Goal: Entertainment & Leisure: Browse casually

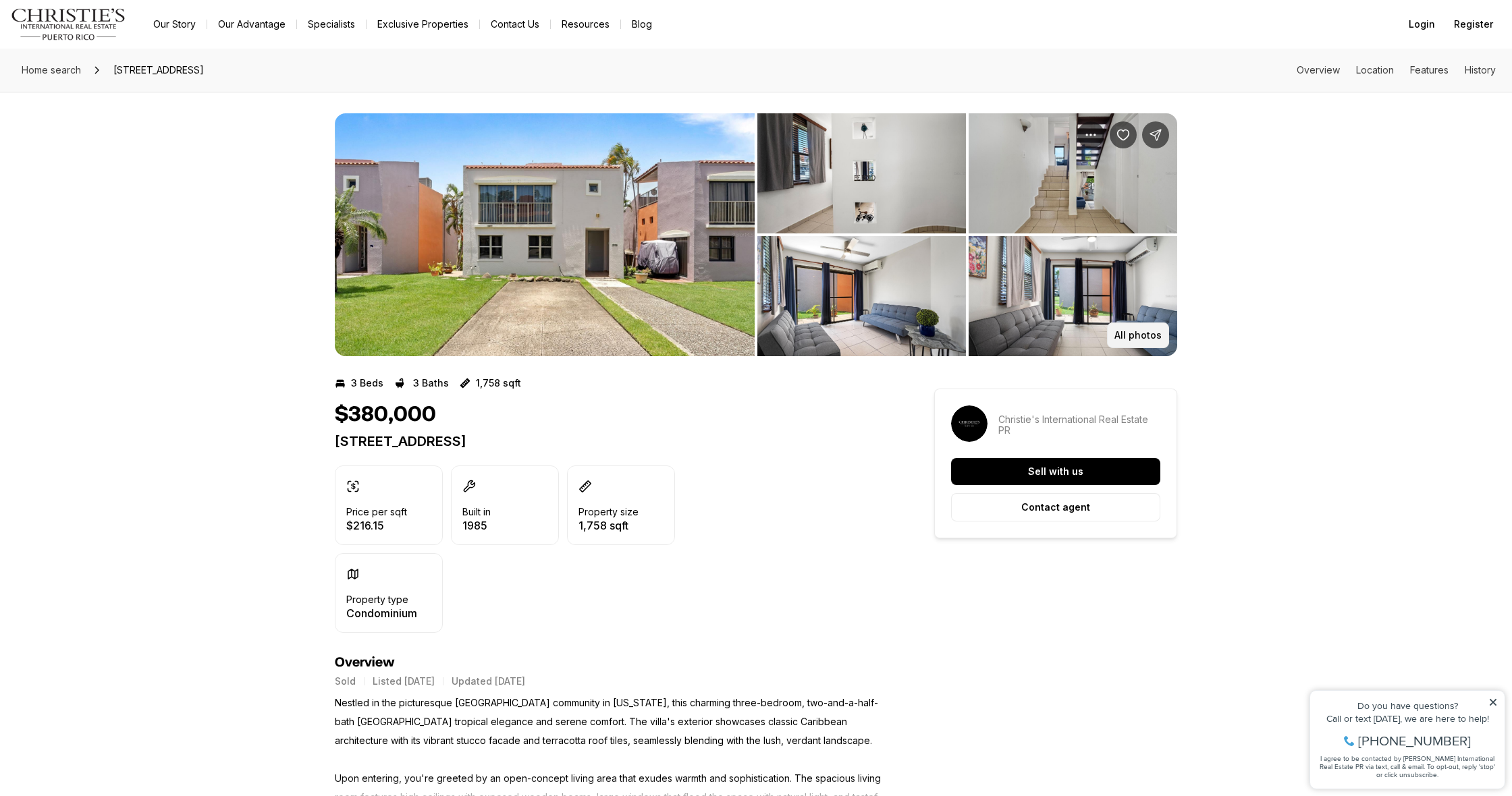
click at [1121, 330] on p "All photos" at bounding box center [1137, 335] width 47 height 11
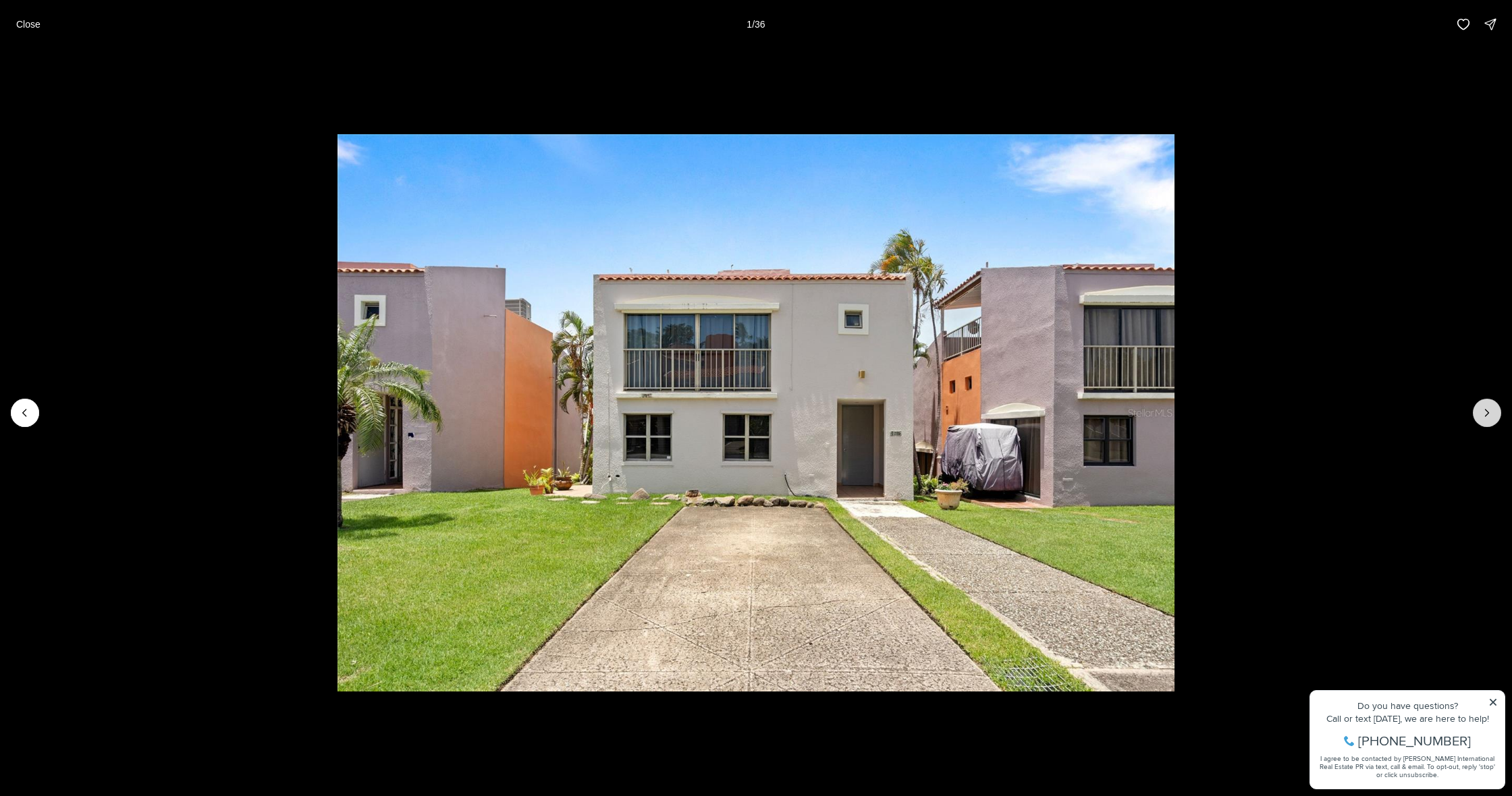
click at [1485, 413] on icon "Next slide" at bounding box center [1486, 413] width 13 height 13
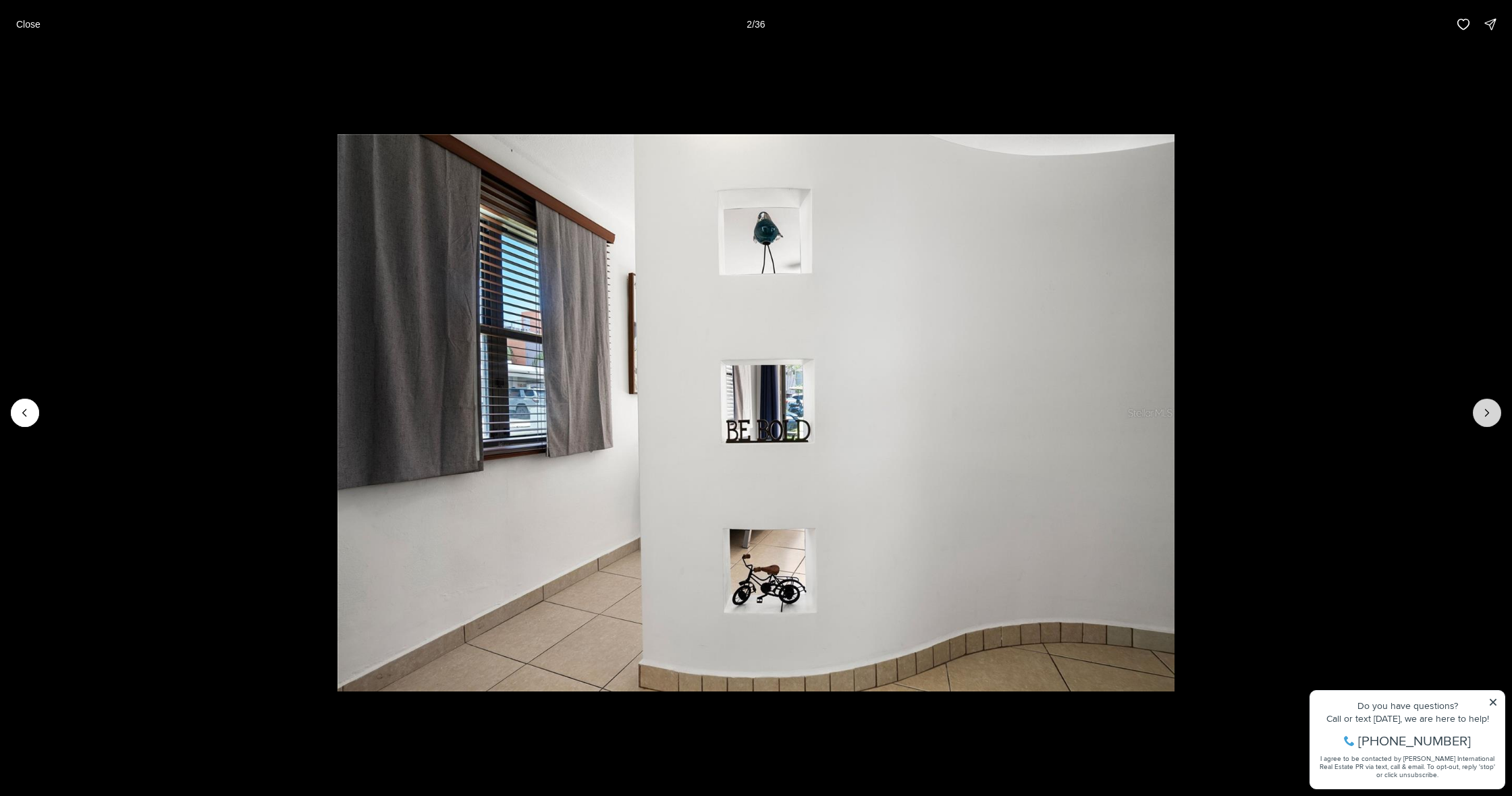
click at [1485, 413] on icon "Next slide" at bounding box center [1486, 413] width 13 height 13
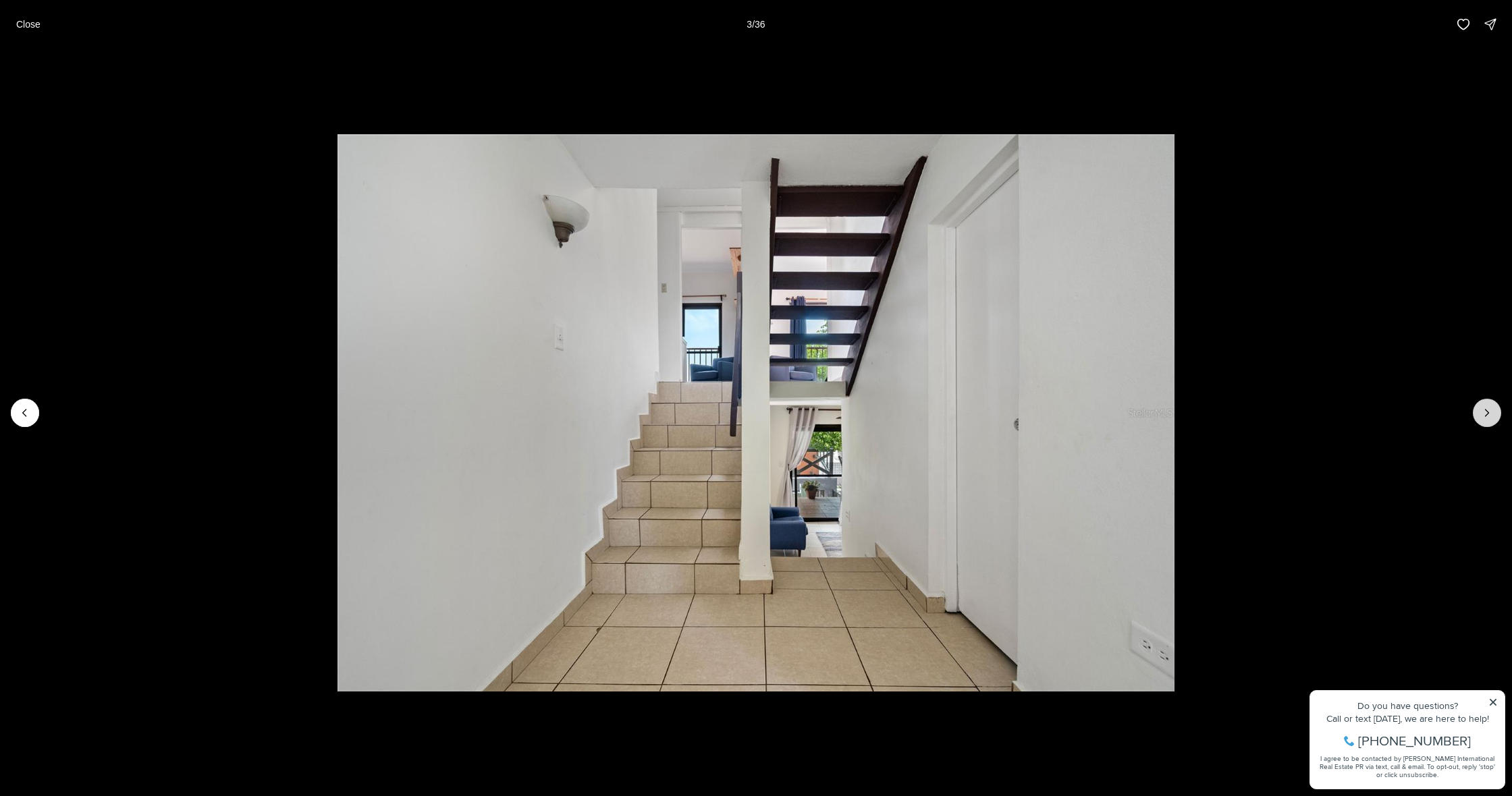
click at [1485, 413] on icon "Next slide" at bounding box center [1486, 413] width 13 height 13
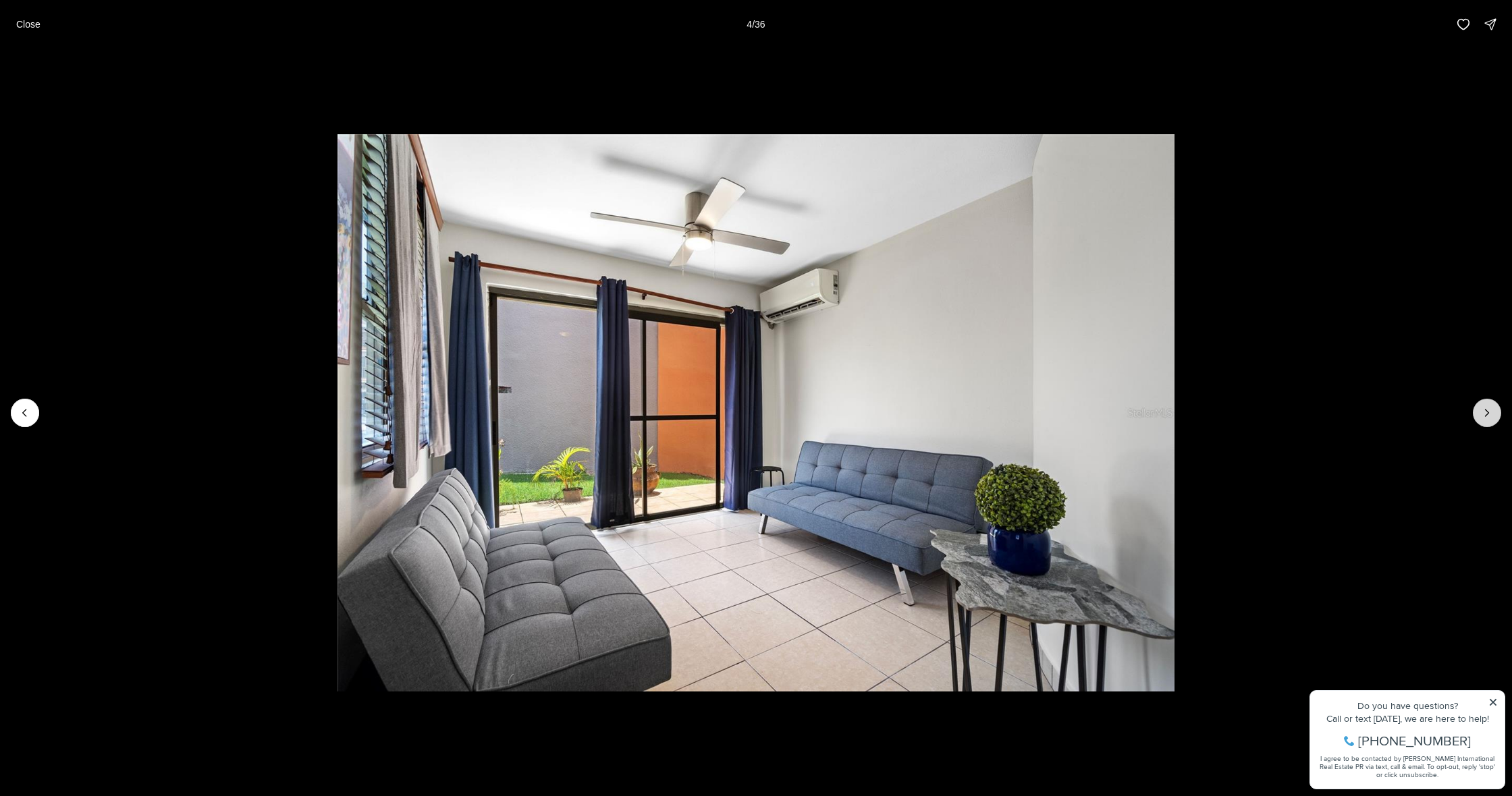
click at [1485, 413] on icon "Next slide" at bounding box center [1486, 413] width 13 height 13
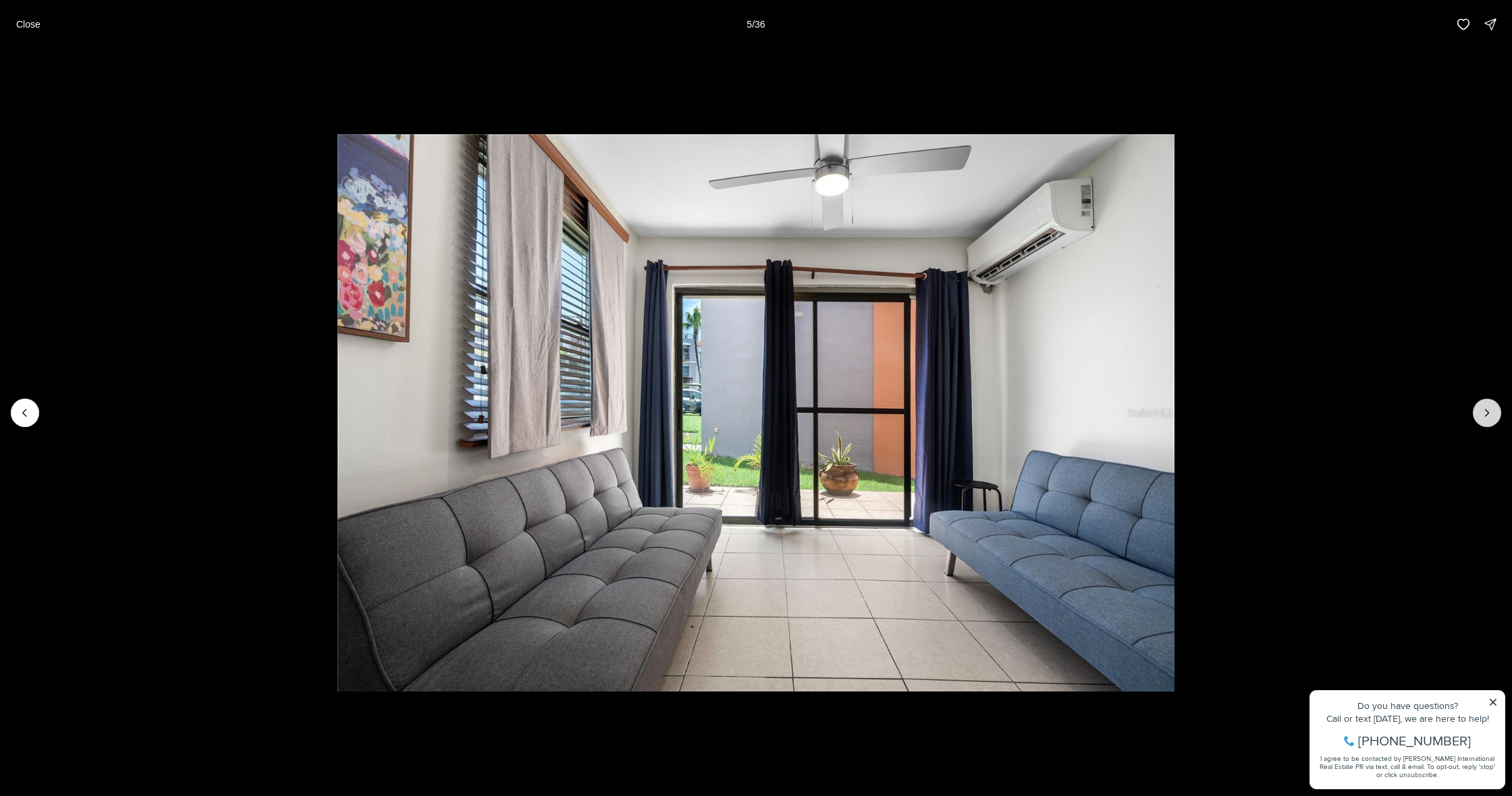
click at [1475, 415] on button "Next slide" at bounding box center [1486, 413] width 28 height 28
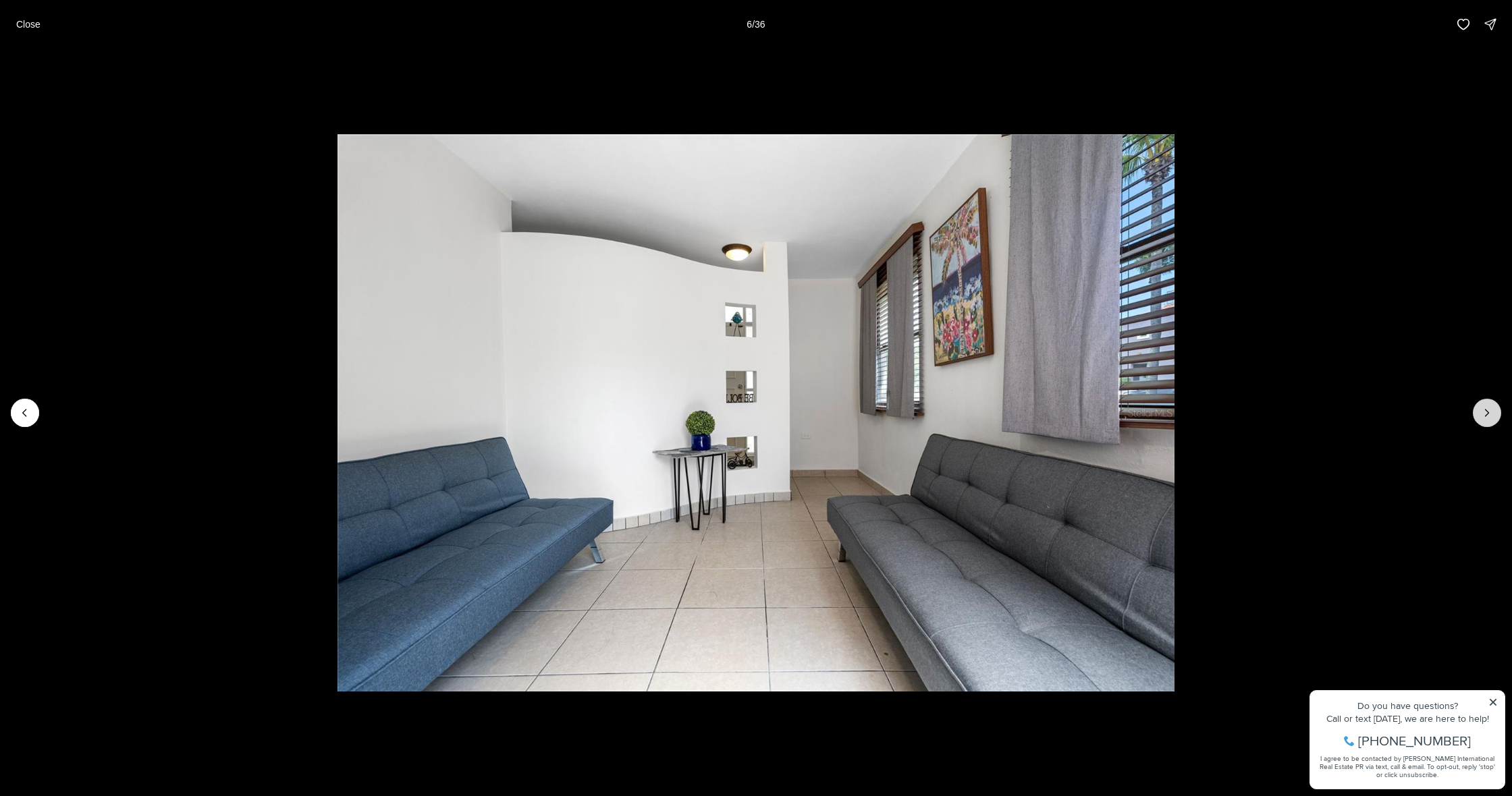
click at [1476, 415] on button "Next slide" at bounding box center [1486, 413] width 28 height 28
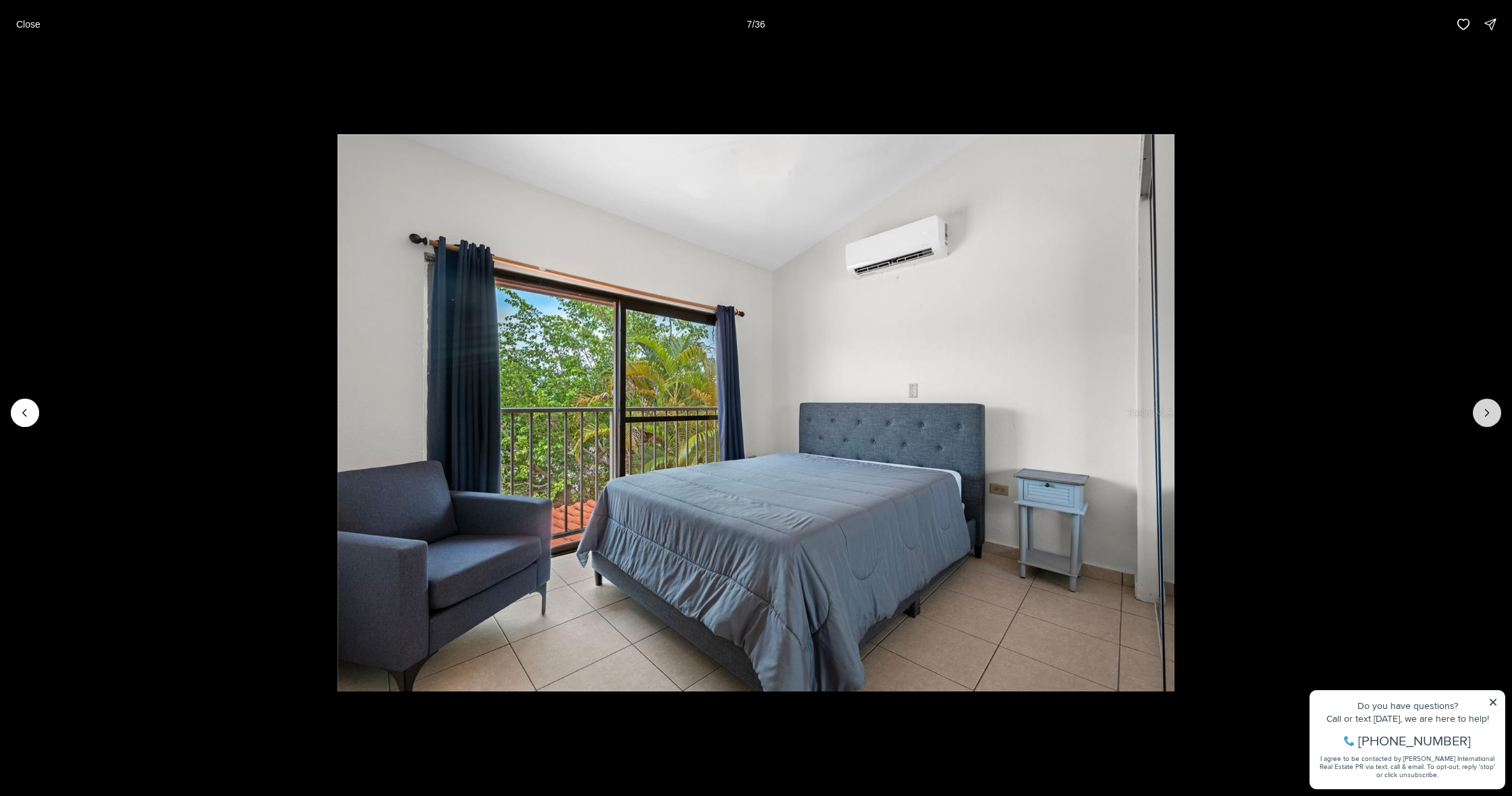
click at [1479, 415] on button "Next slide" at bounding box center [1486, 413] width 28 height 28
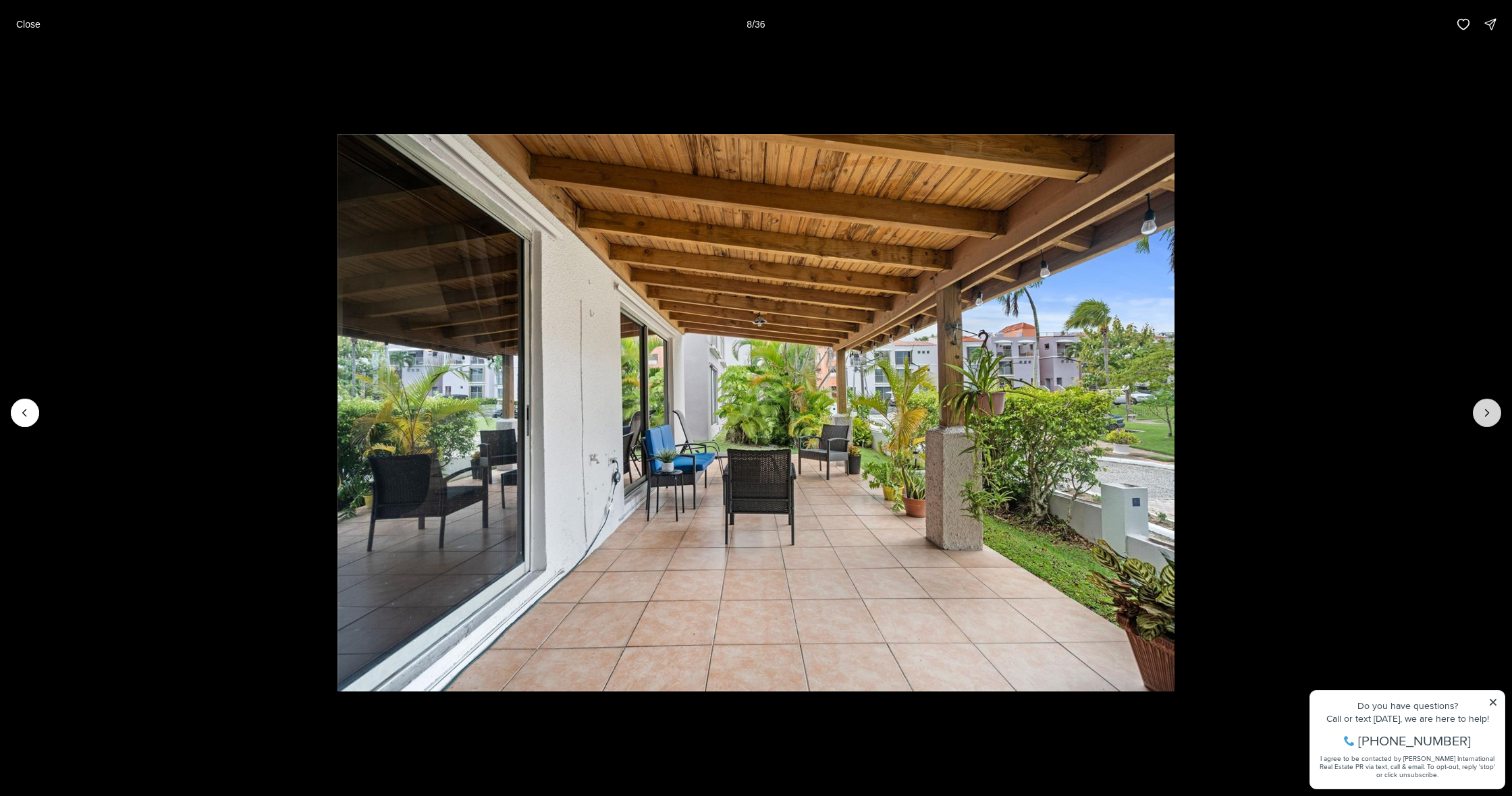
click at [1479, 415] on button "Next slide" at bounding box center [1486, 413] width 28 height 28
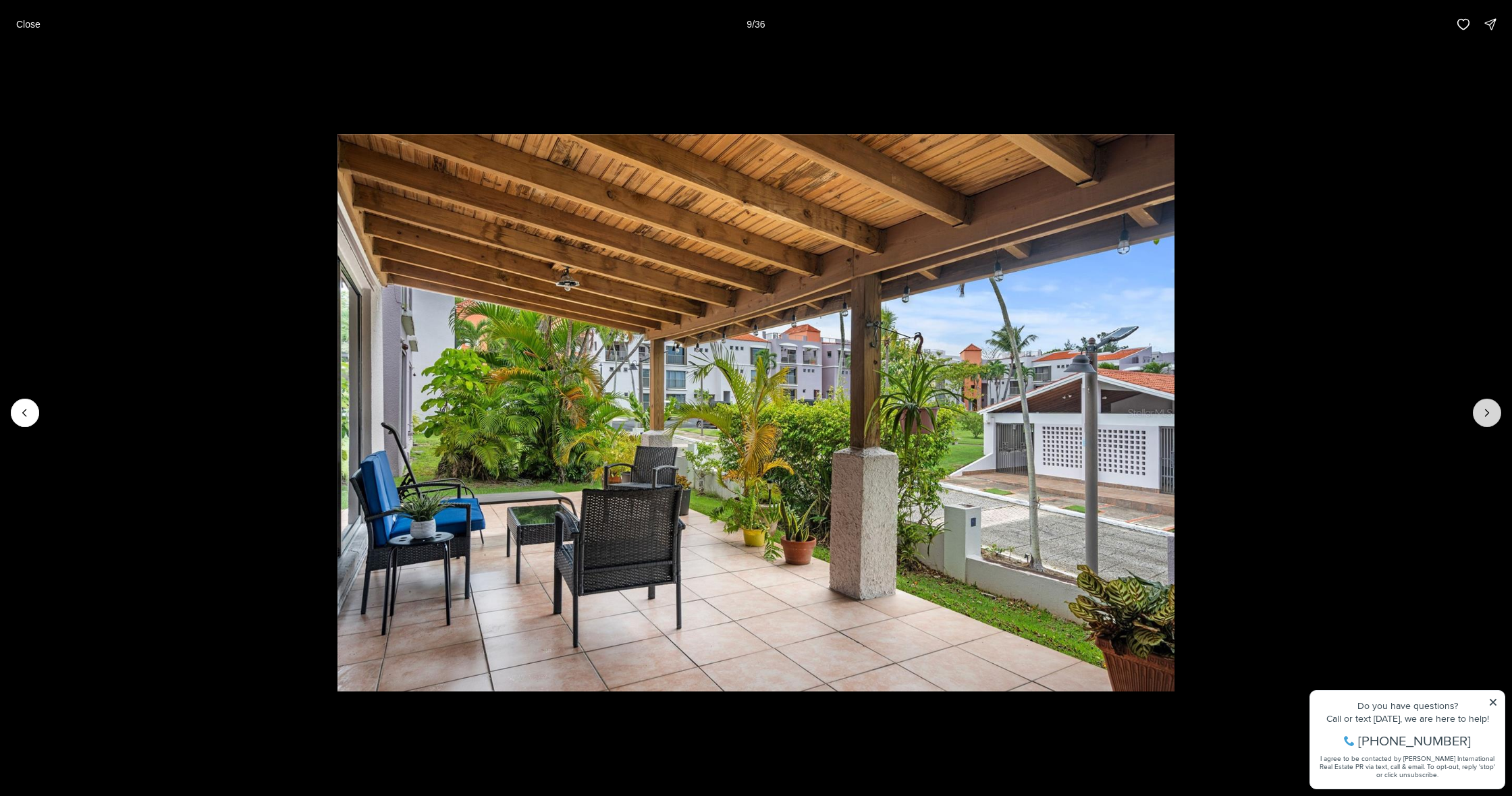
click at [1479, 415] on button "Next slide" at bounding box center [1486, 413] width 28 height 28
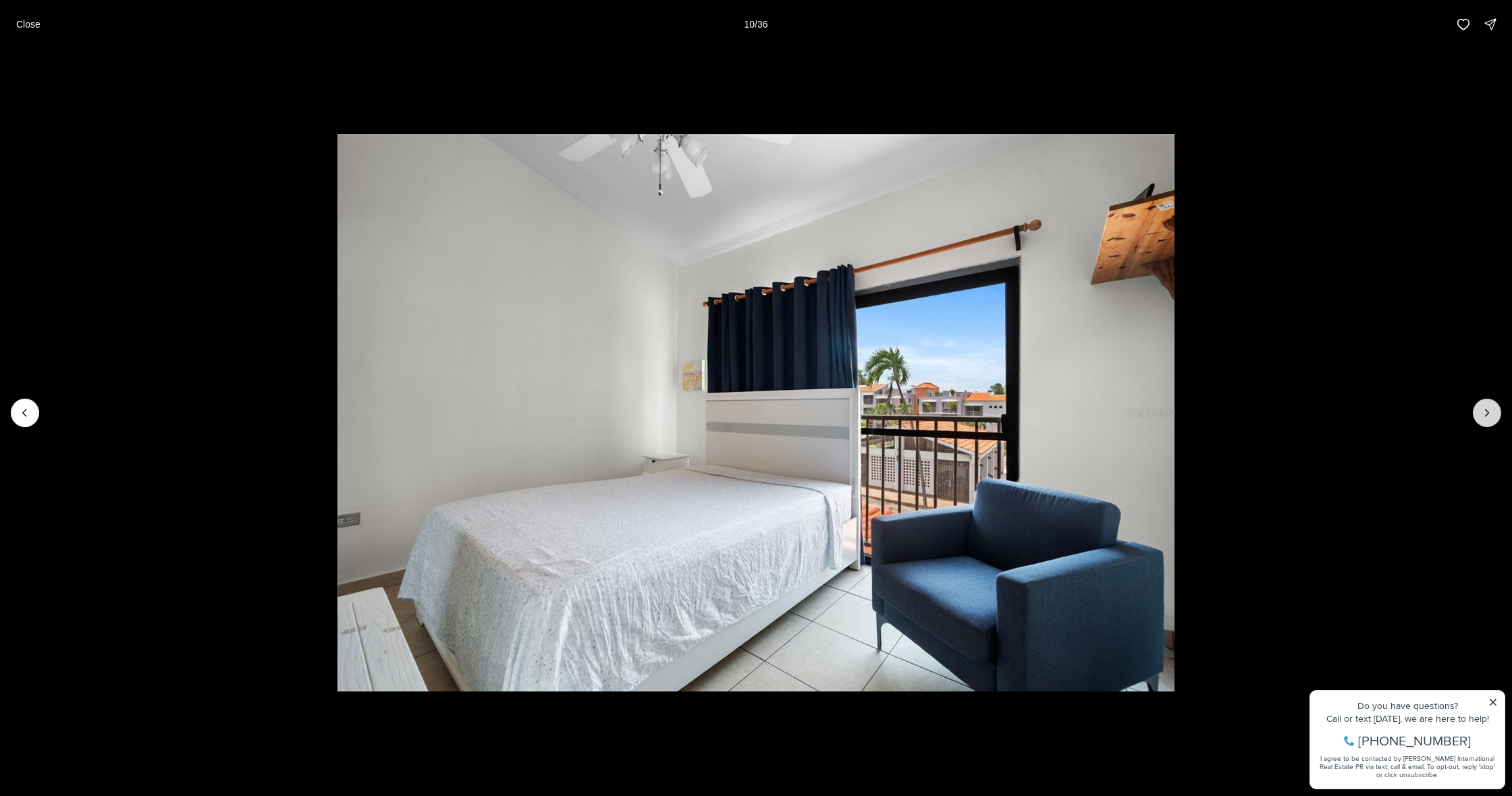
click at [1479, 415] on button "Next slide" at bounding box center [1486, 413] width 28 height 28
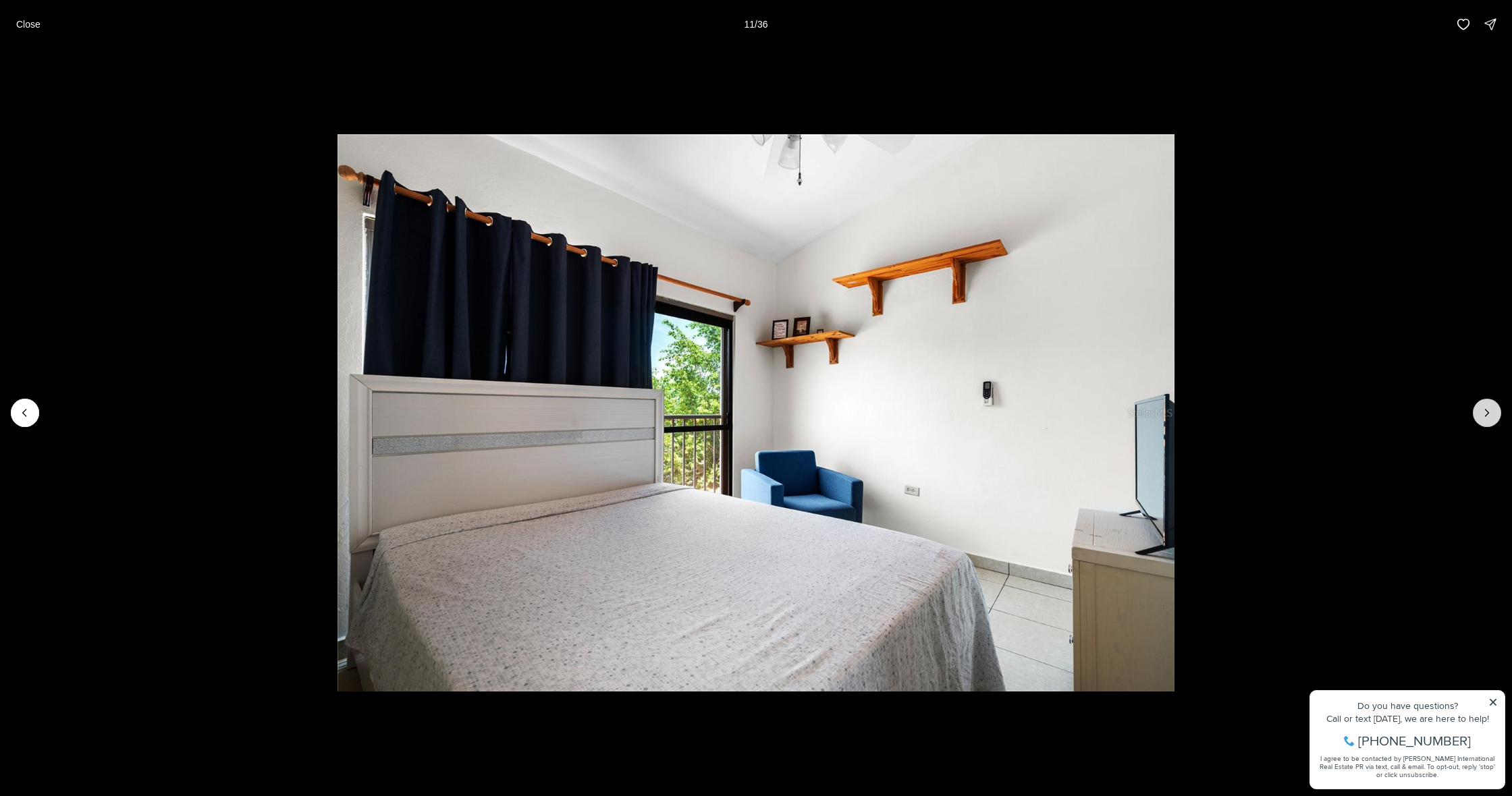
click at [1479, 415] on button "Next slide" at bounding box center [1486, 413] width 28 height 28
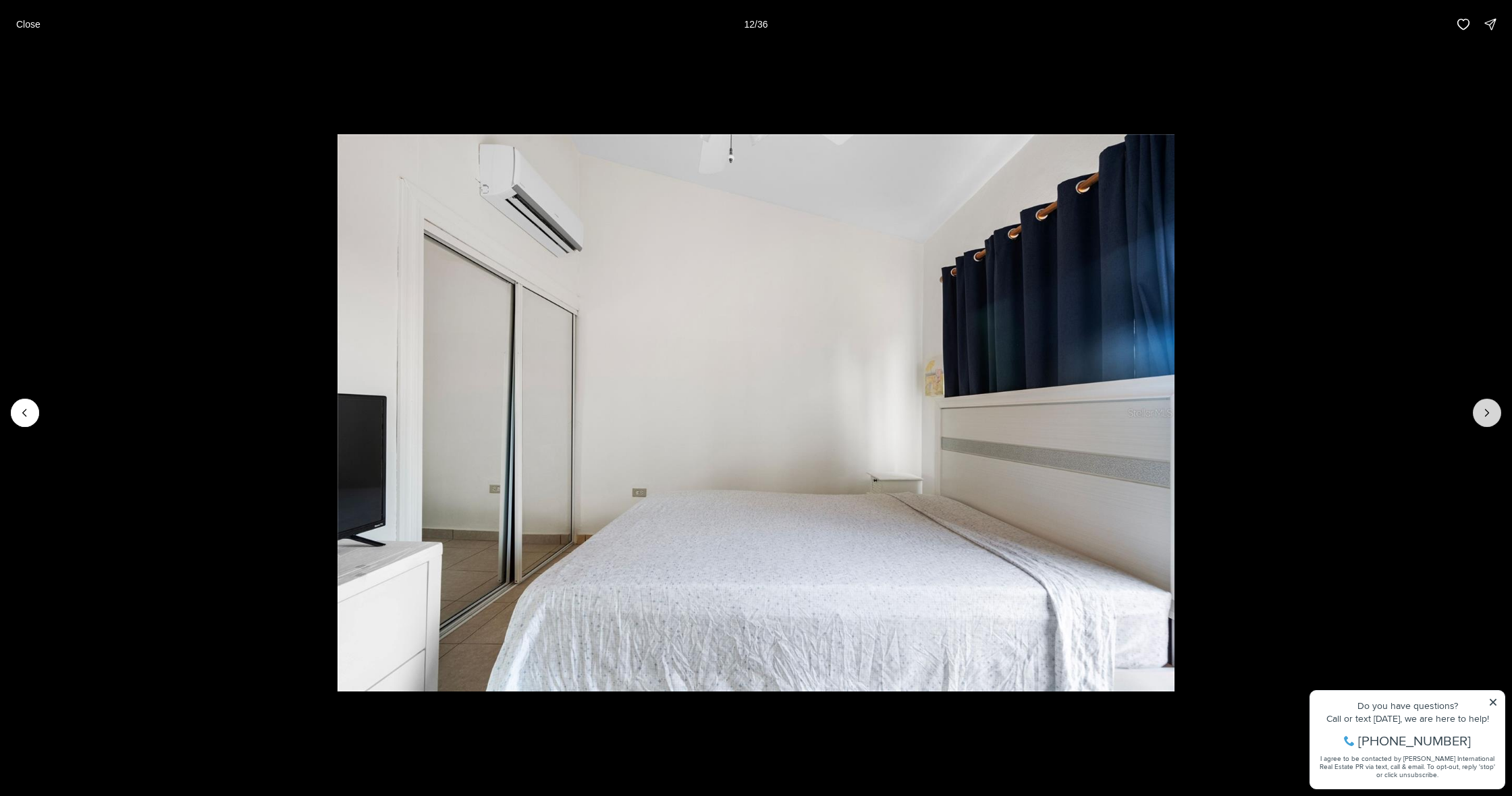
click at [1479, 415] on button "Next slide" at bounding box center [1486, 413] width 28 height 28
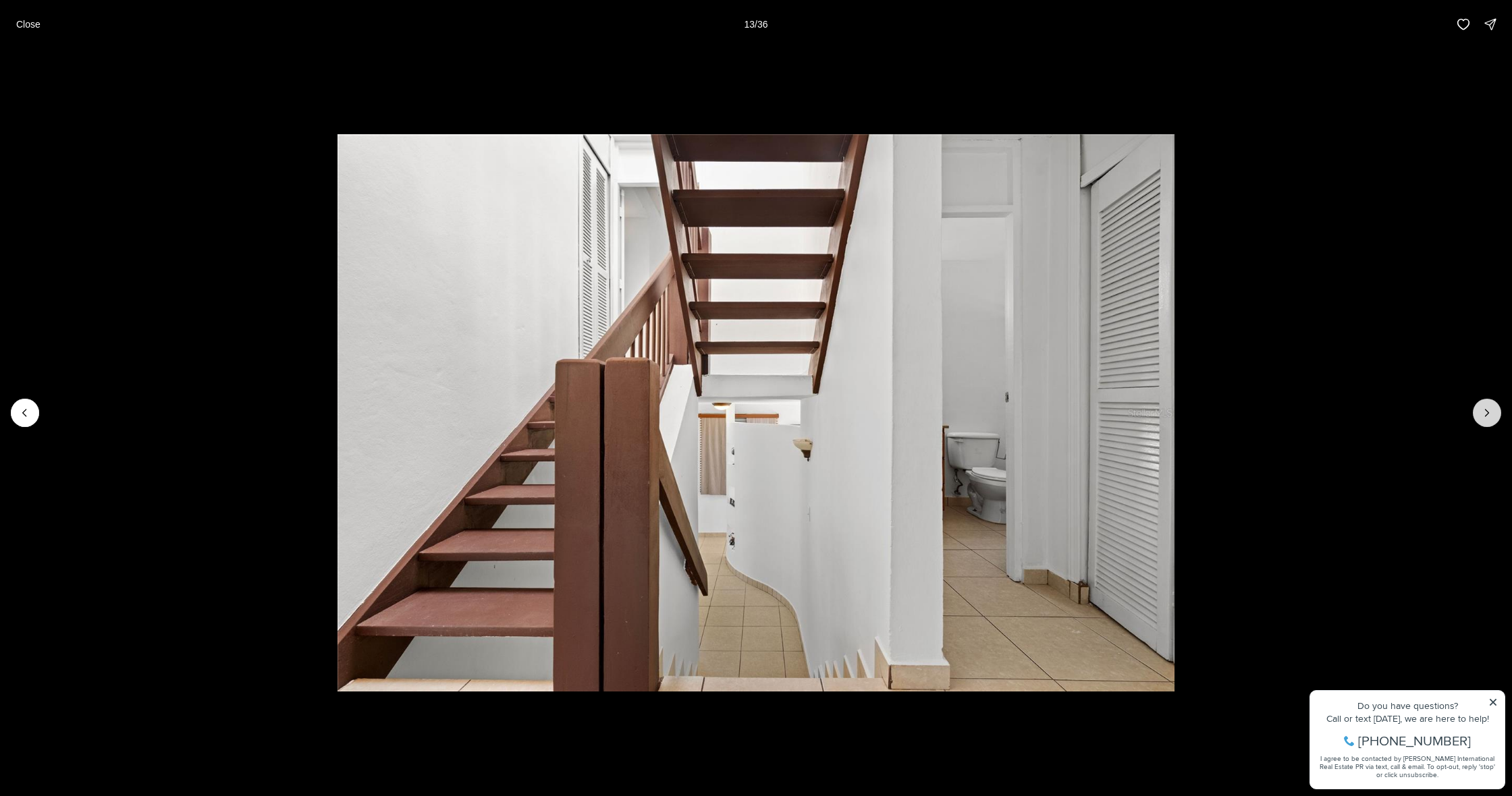
click at [1479, 415] on button "Next slide" at bounding box center [1486, 413] width 28 height 28
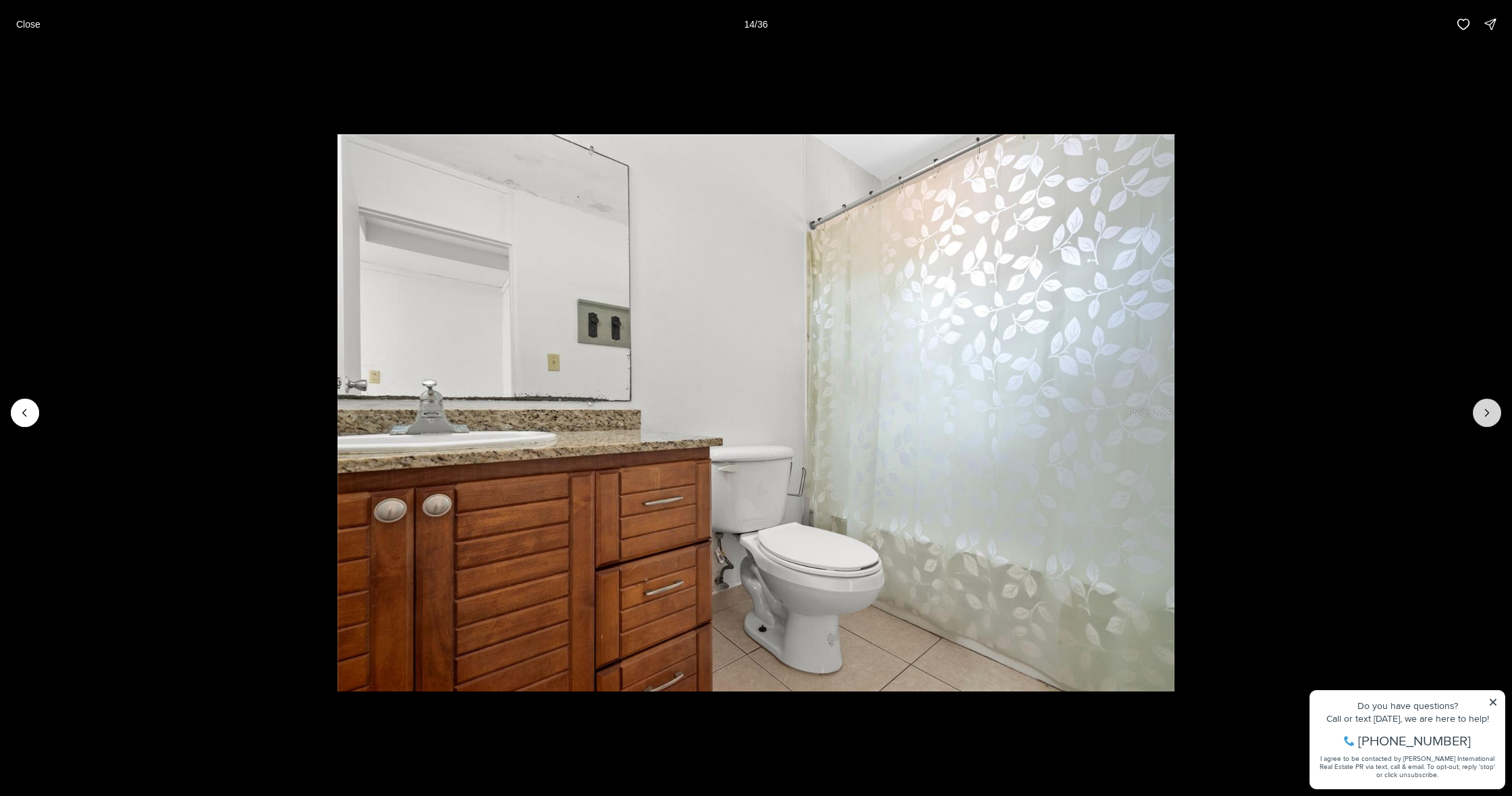
click at [1479, 415] on button "Next slide" at bounding box center [1486, 413] width 28 height 28
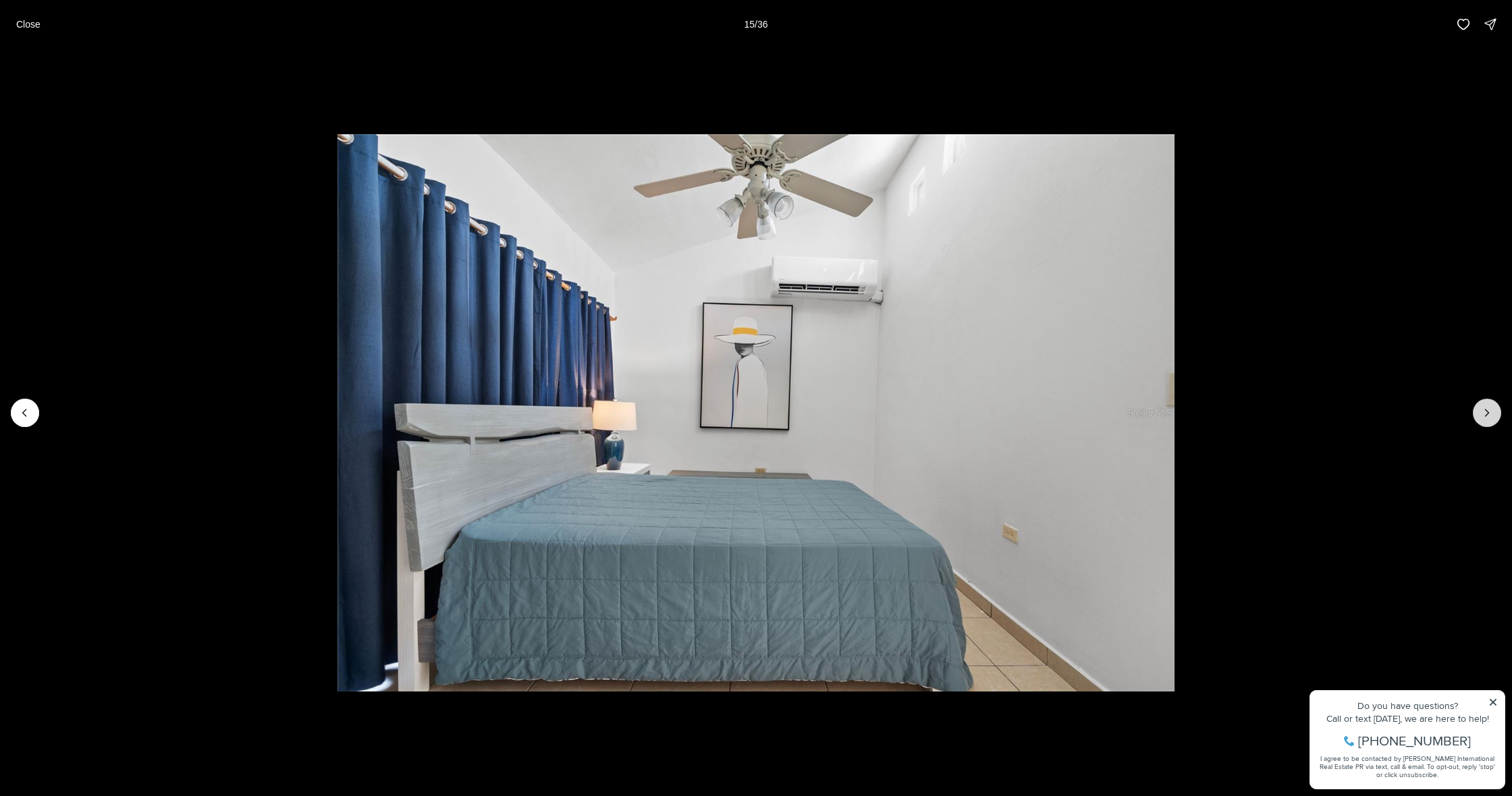
click at [1479, 415] on button "Next slide" at bounding box center [1486, 413] width 28 height 28
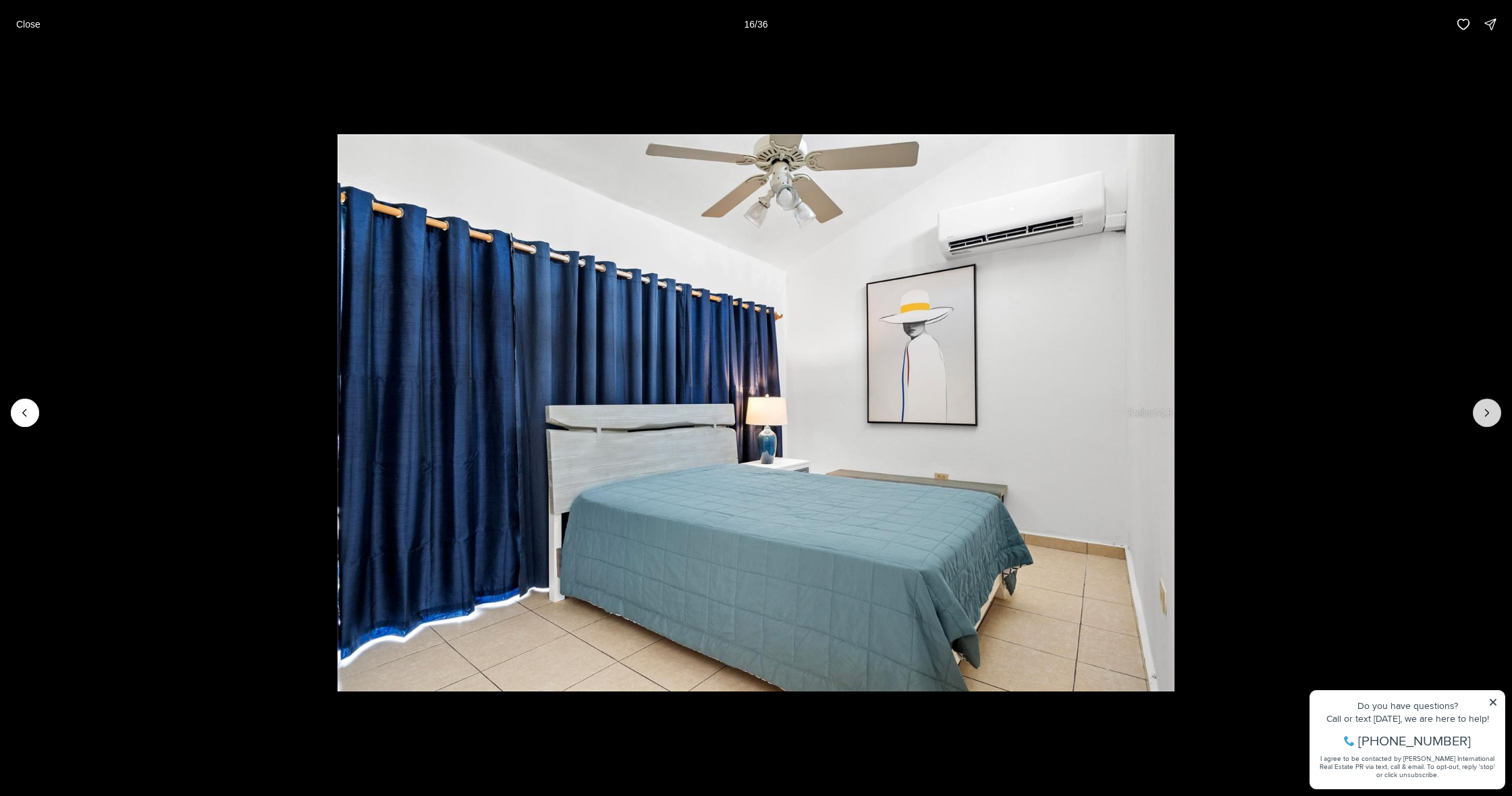
click at [1479, 415] on button "Next slide" at bounding box center [1486, 413] width 28 height 28
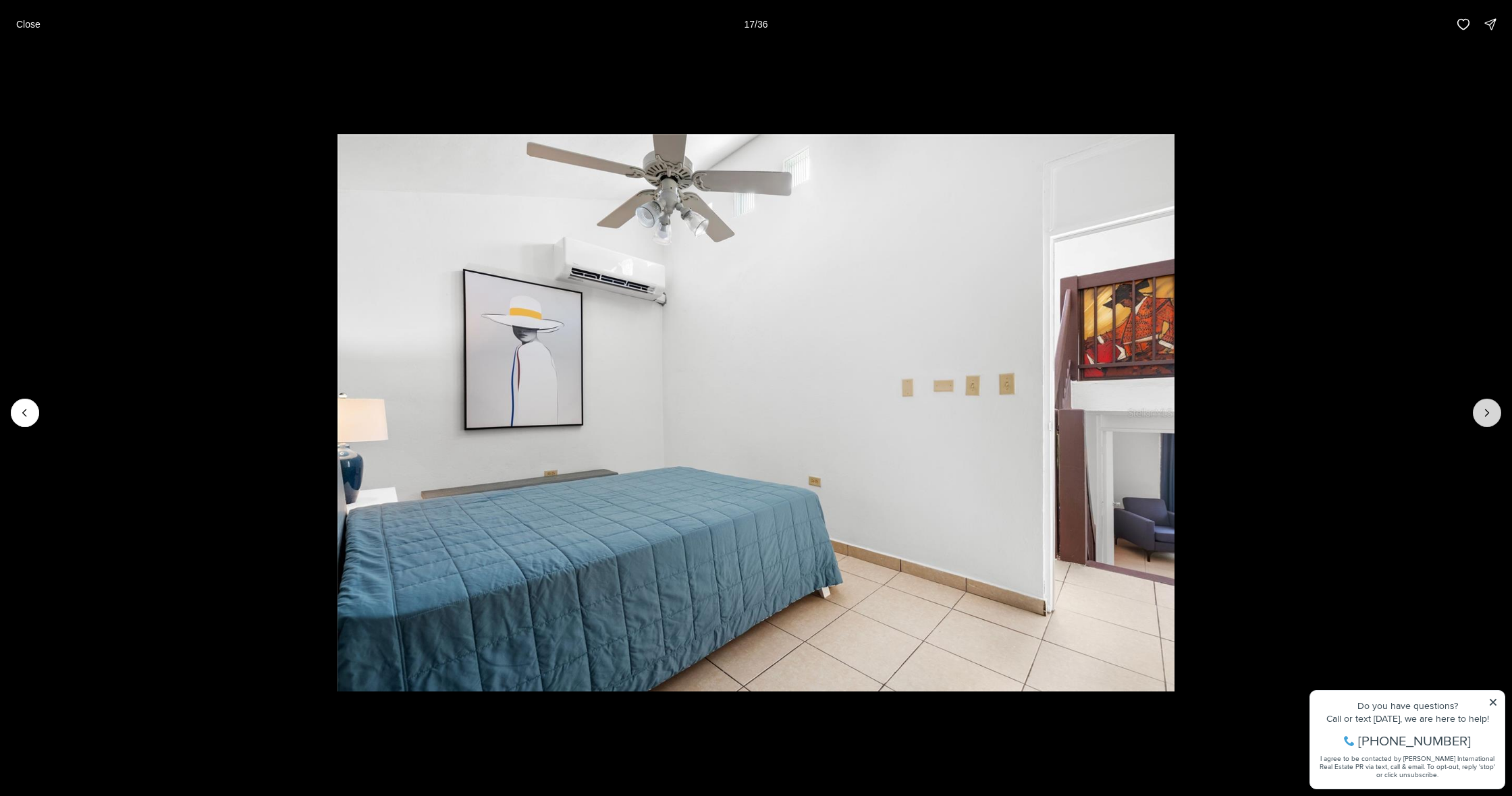
click at [1479, 415] on button "Next slide" at bounding box center [1486, 413] width 28 height 28
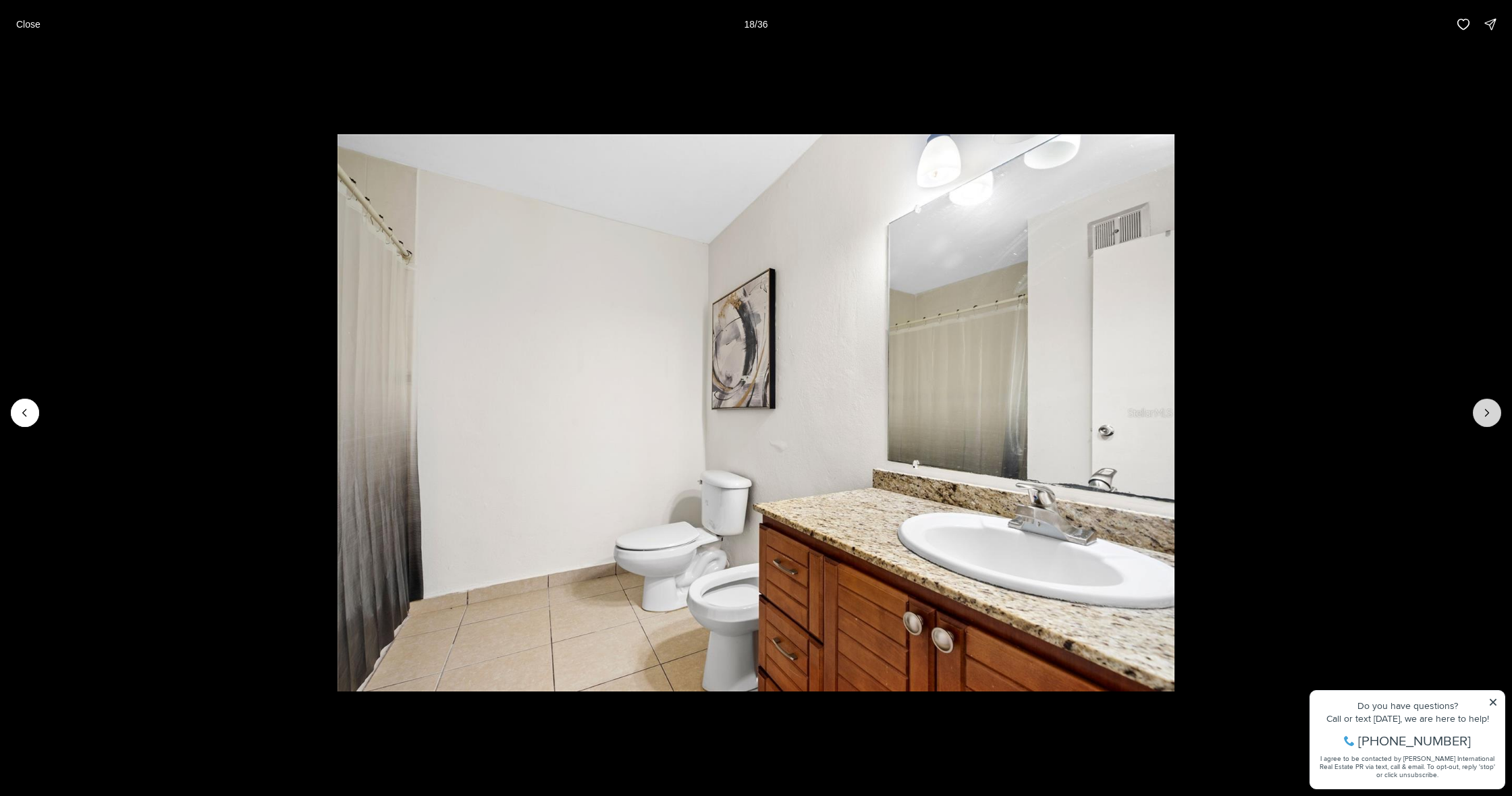
click at [1479, 415] on button "Next slide" at bounding box center [1486, 413] width 28 height 28
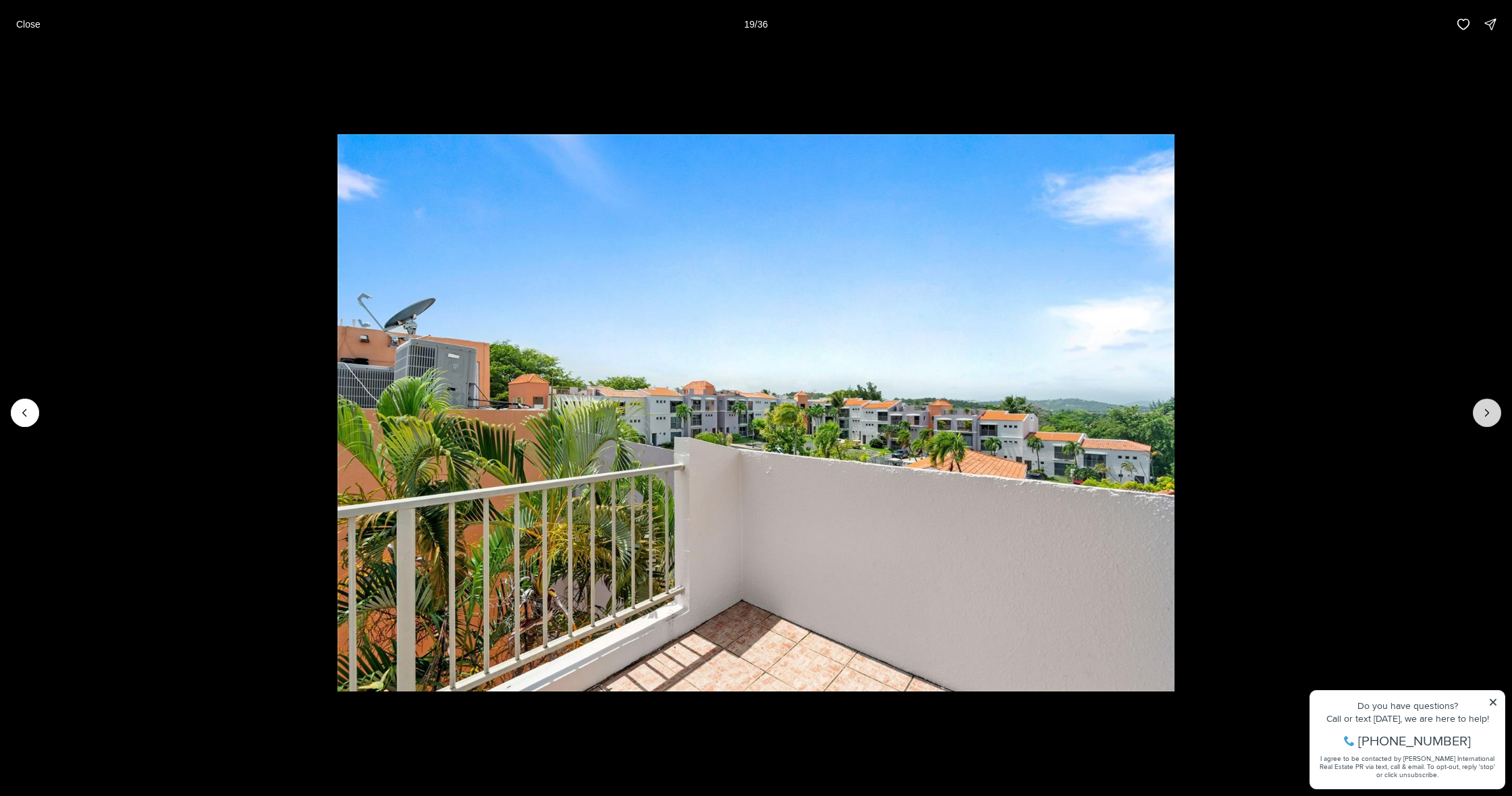
click at [1479, 415] on button "Next slide" at bounding box center [1486, 413] width 28 height 28
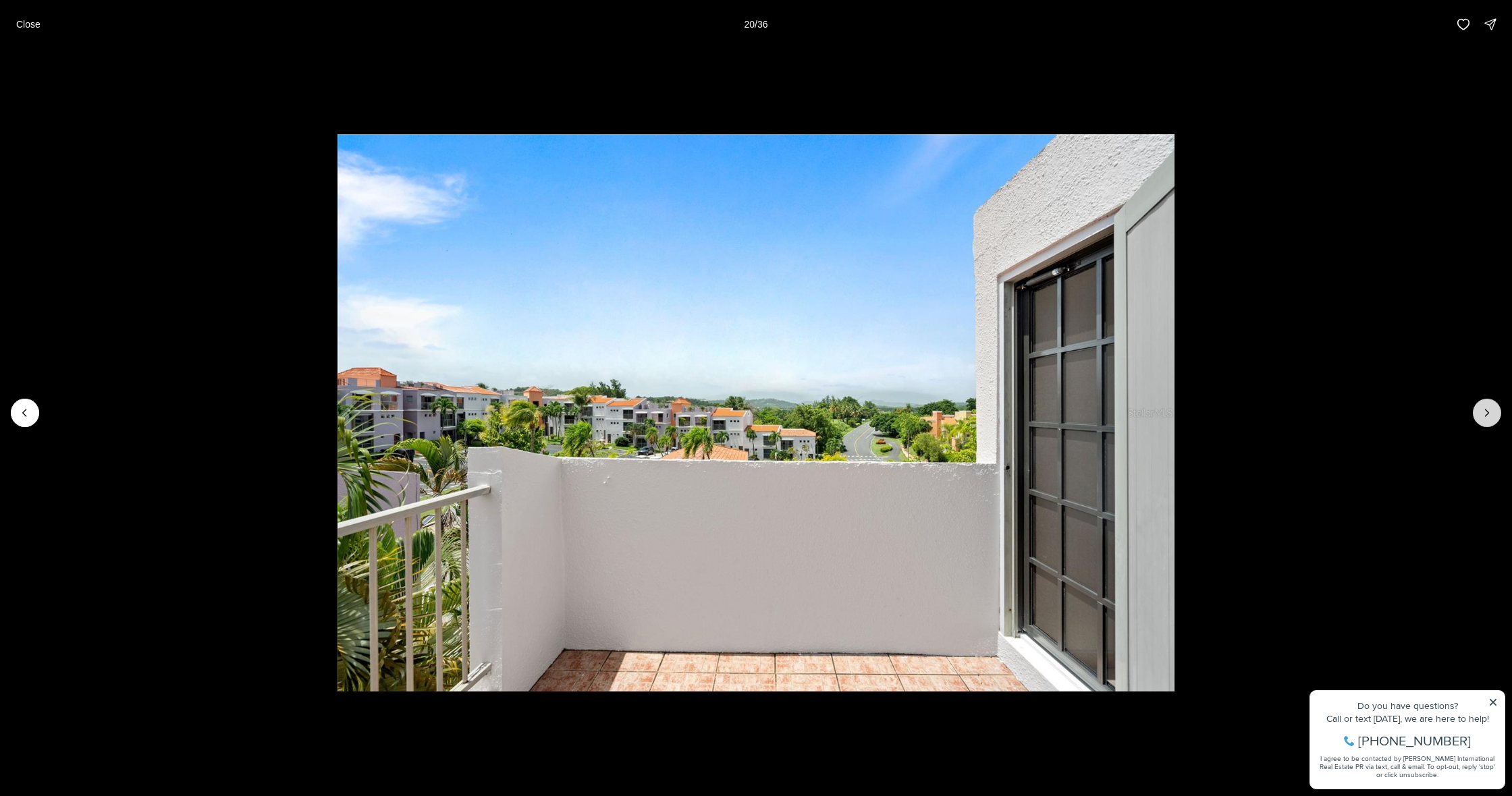
click at [1479, 415] on button "Next slide" at bounding box center [1486, 413] width 28 height 28
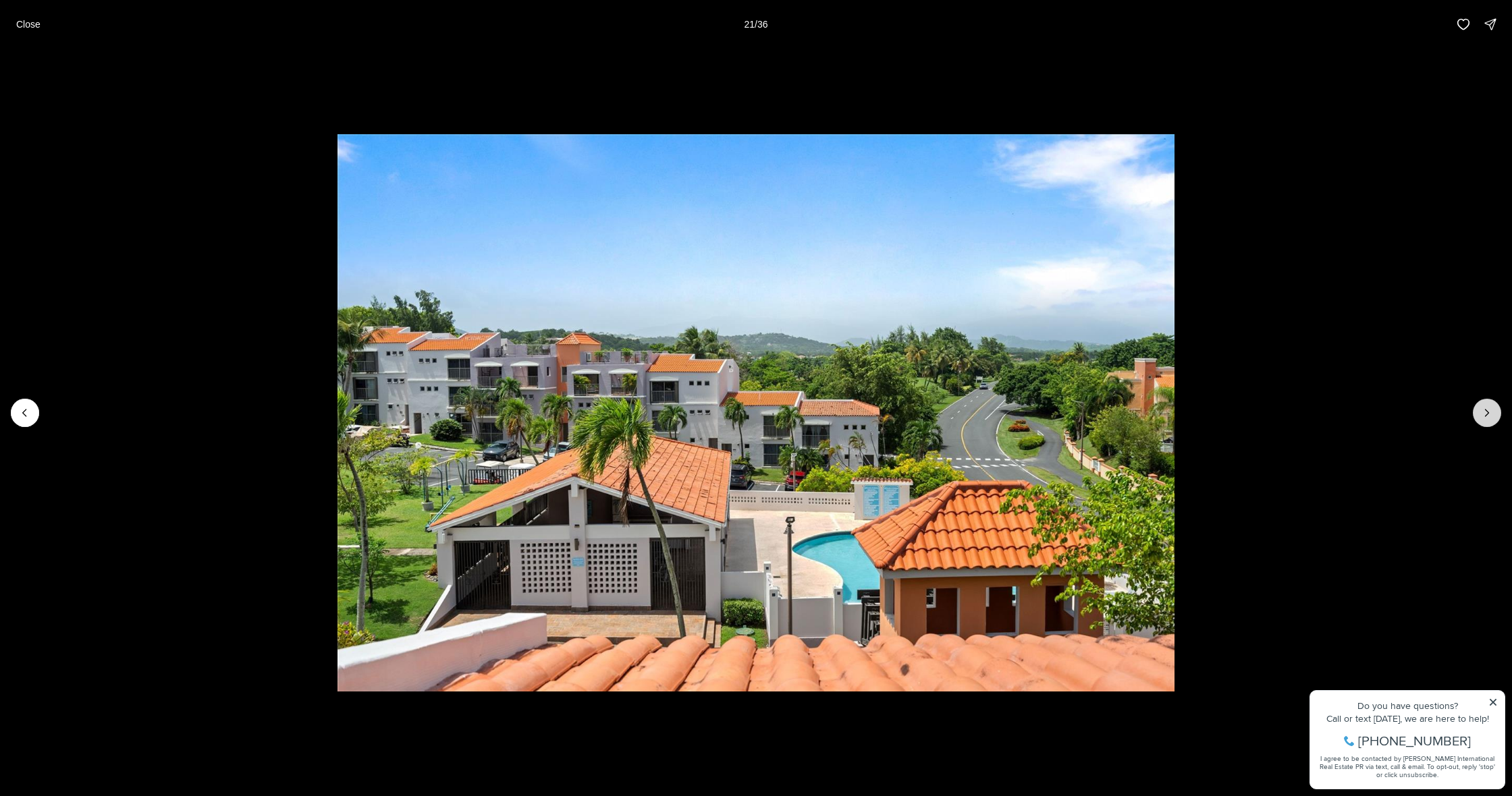
click at [1479, 415] on button "Next slide" at bounding box center [1486, 413] width 28 height 28
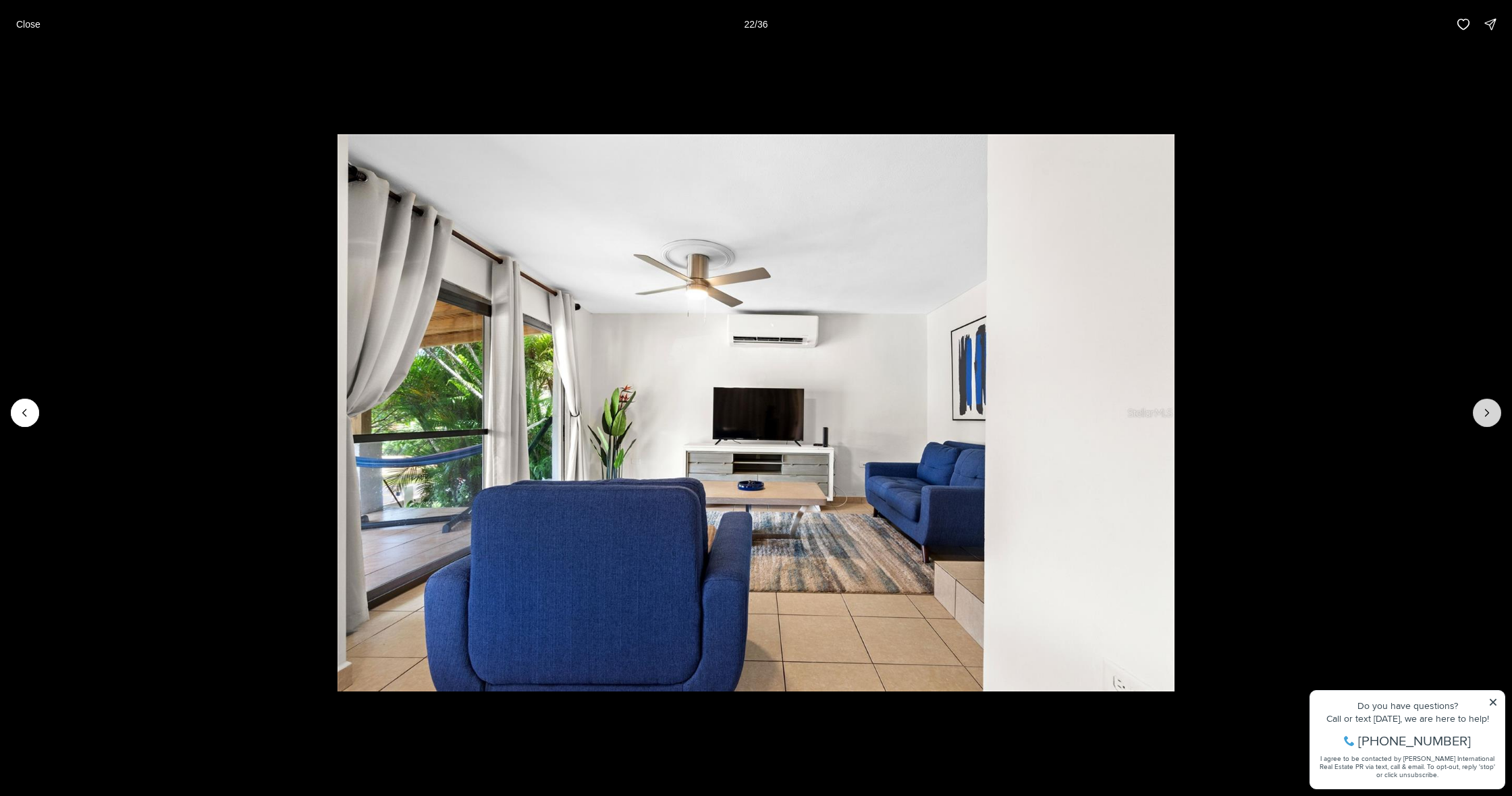
click at [1479, 415] on button "Next slide" at bounding box center [1486, 413] width 28 height 28
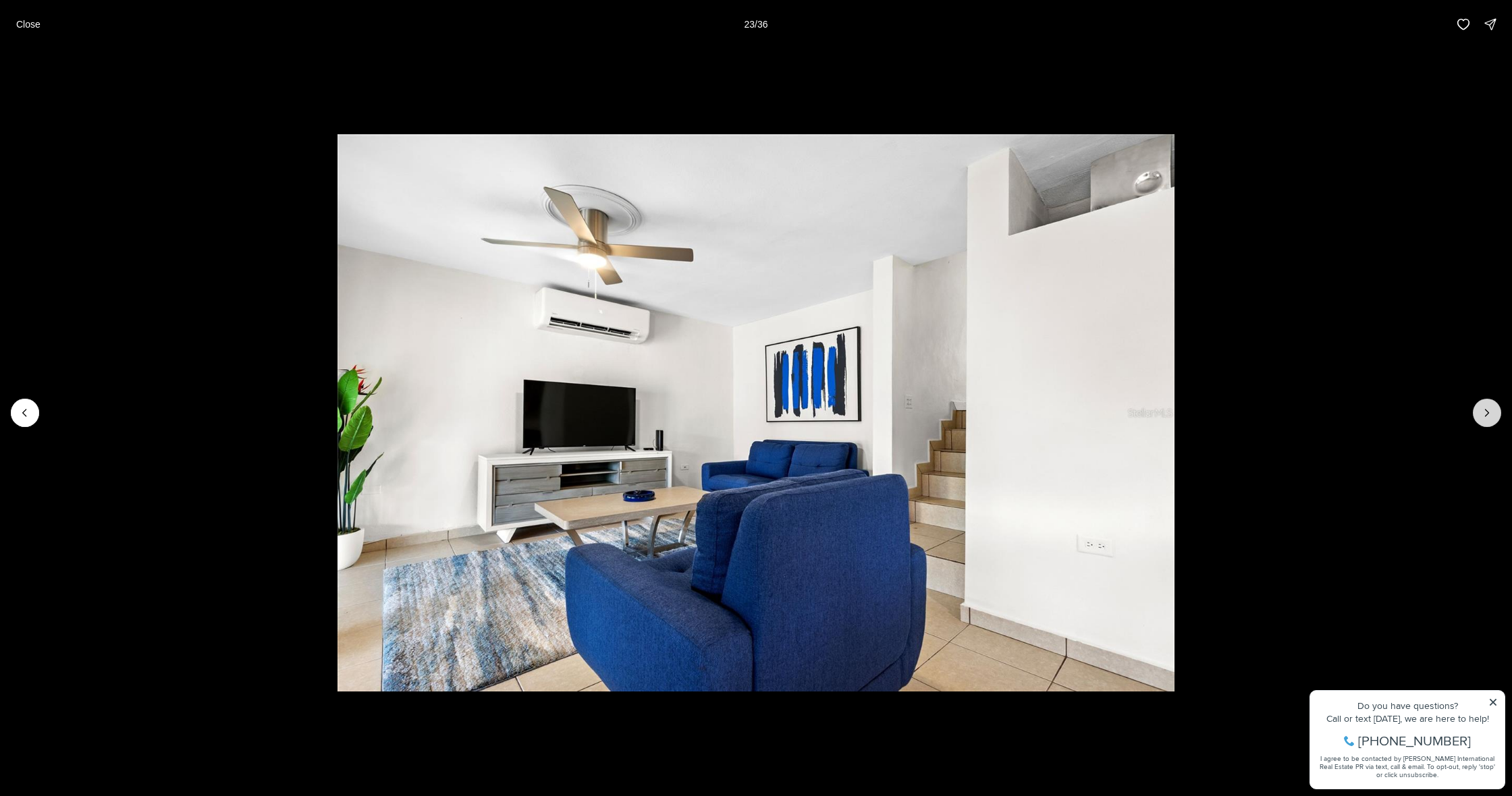
click at [1479, 415] on button "Next slide" at bounding box center [1486, 413] width 28 height 28
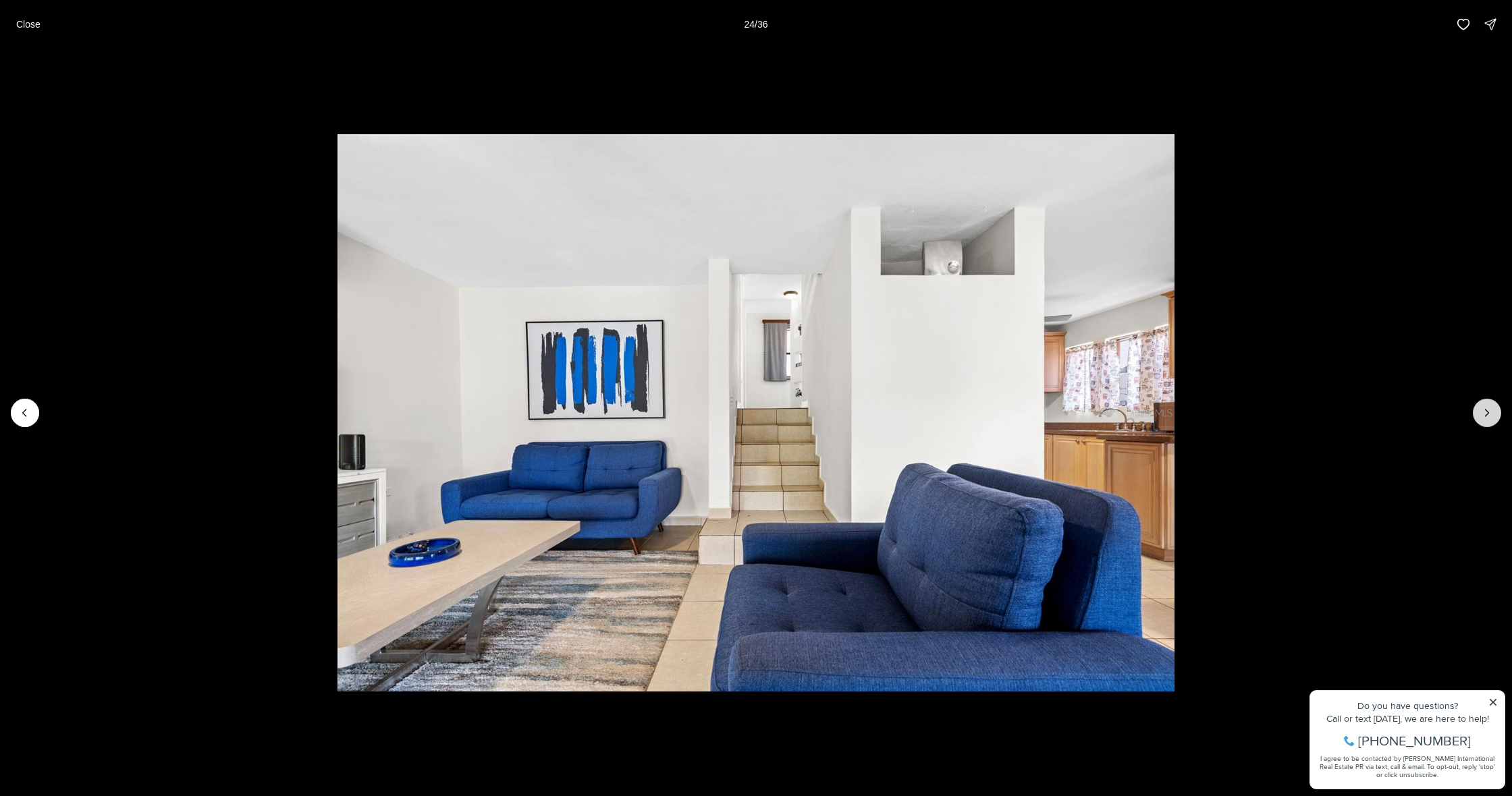
click at [1479, 415] on button "Next slide" at bounding box center [1486, 413] width 28 height 28
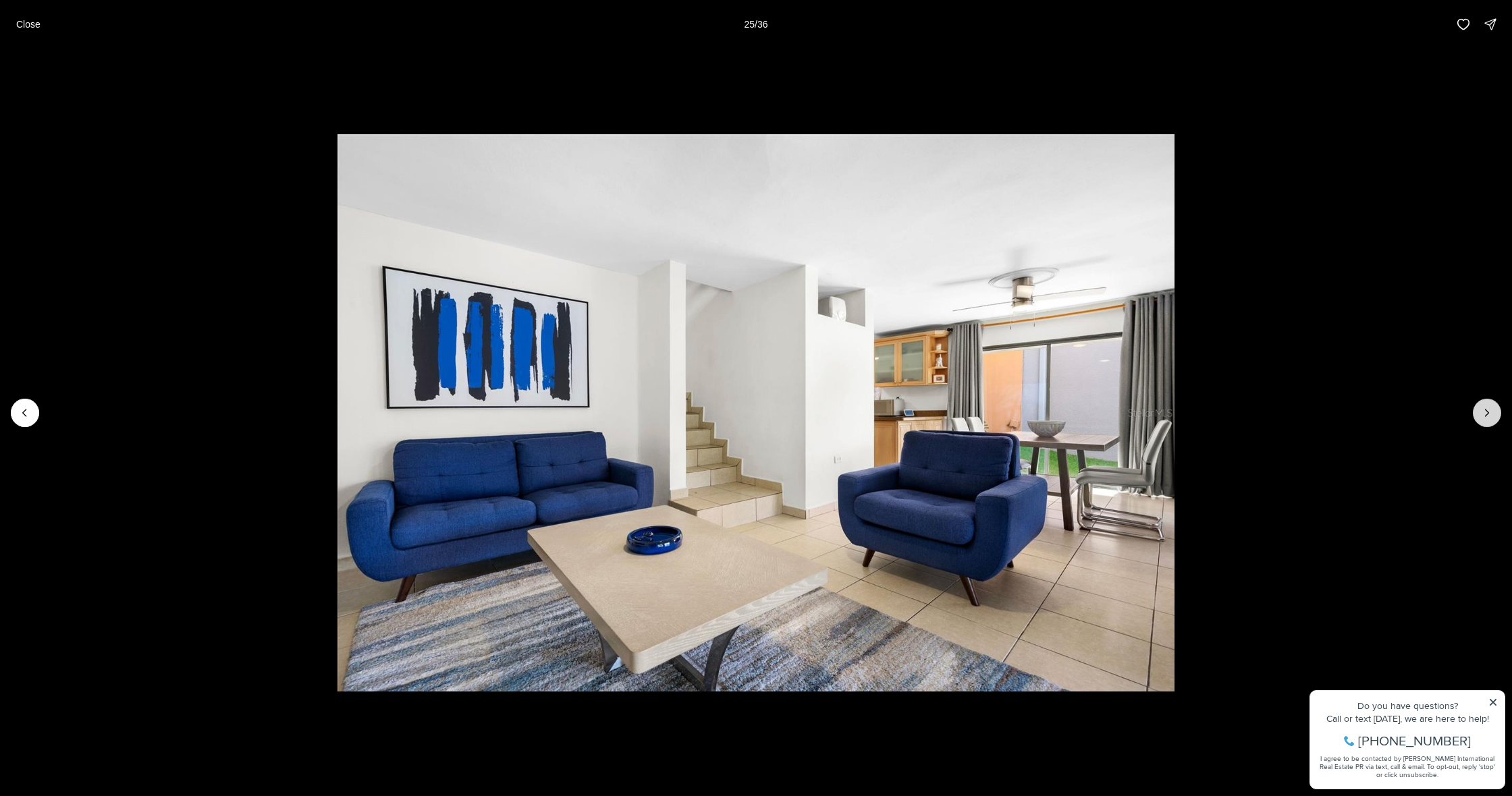
click at [1479, 415] on button "Next slide" at bounding box center [1486, 413] width 28 height 28
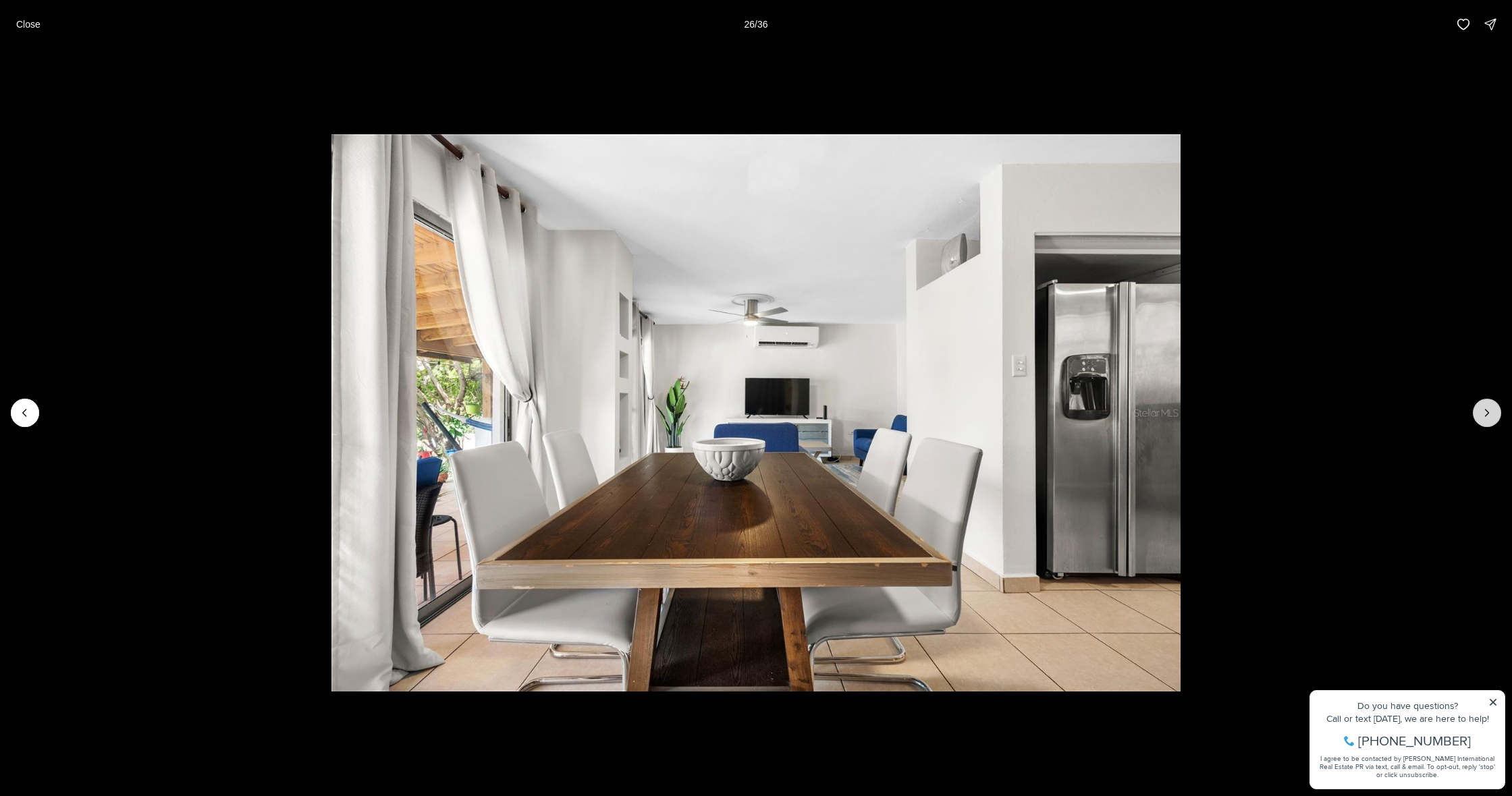
click at [1479, 415] on button "Next slide" at bounding box center [1486, 413] width 28 height 28
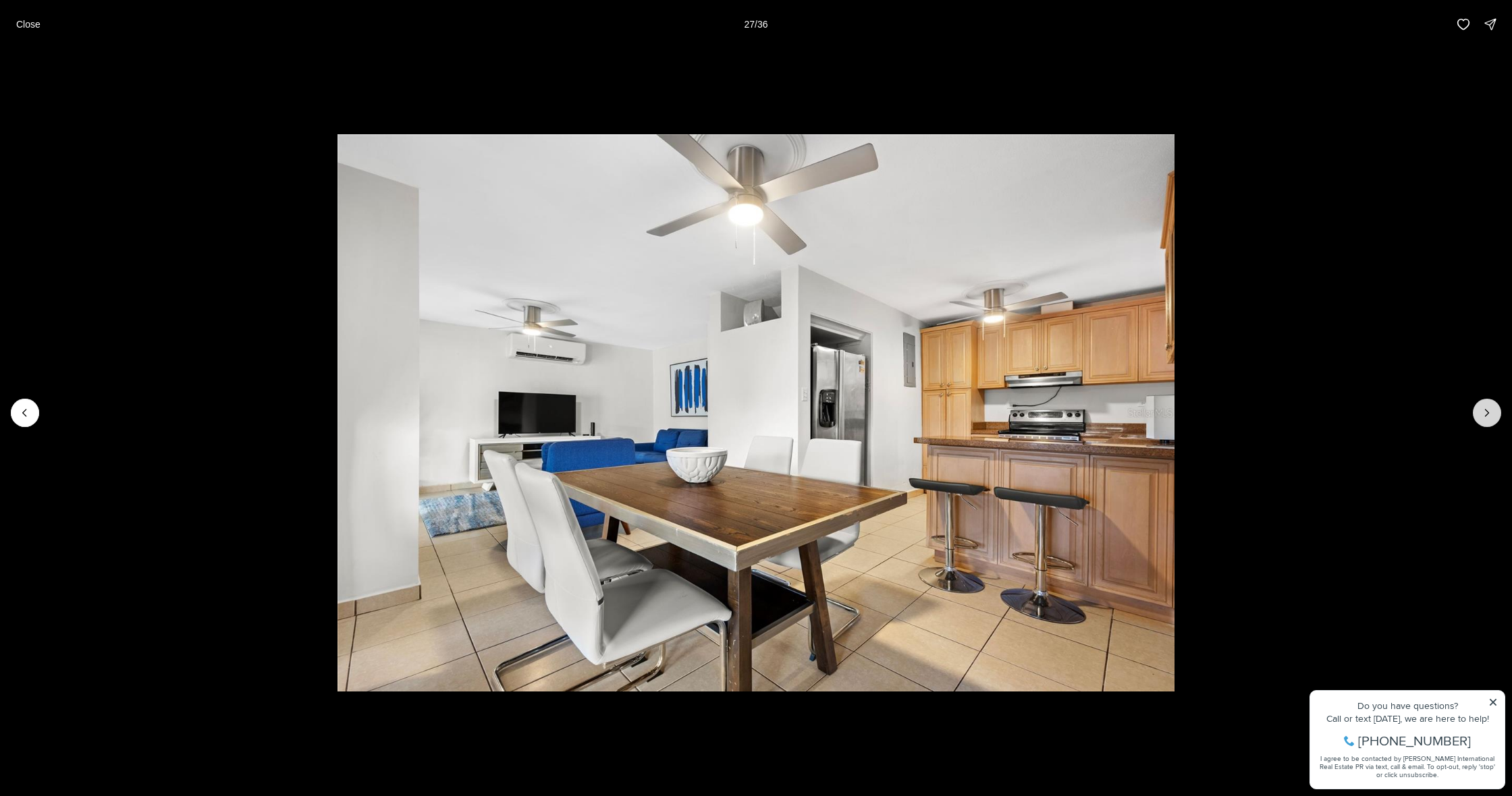
click at [1479, 415] on button "Next slide" at bounding box center [1486, 413] width 28 height 28
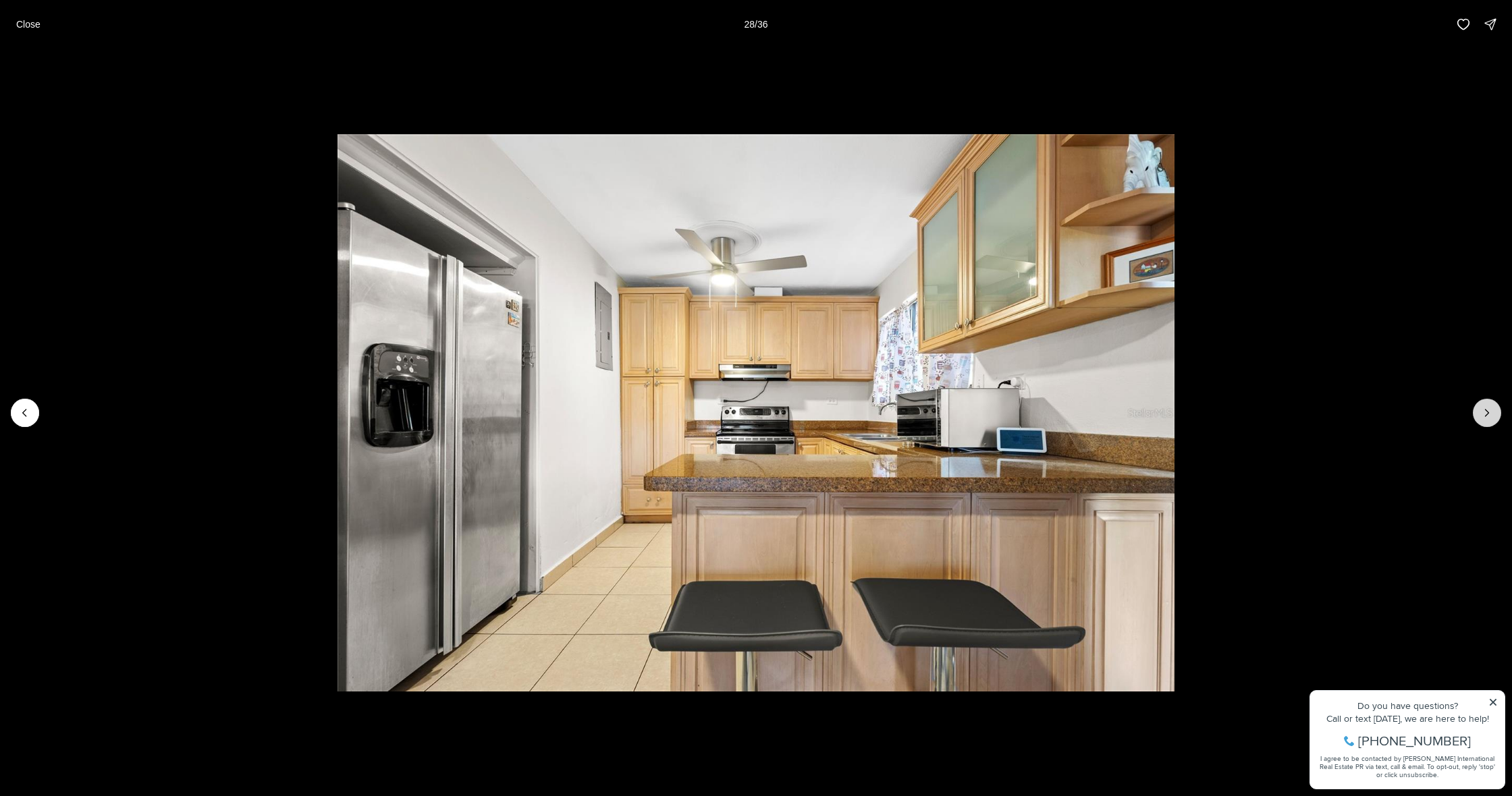
click at [1479, 415] on button "Next slide" at bounding box center [1486, 413] width 28 height 28
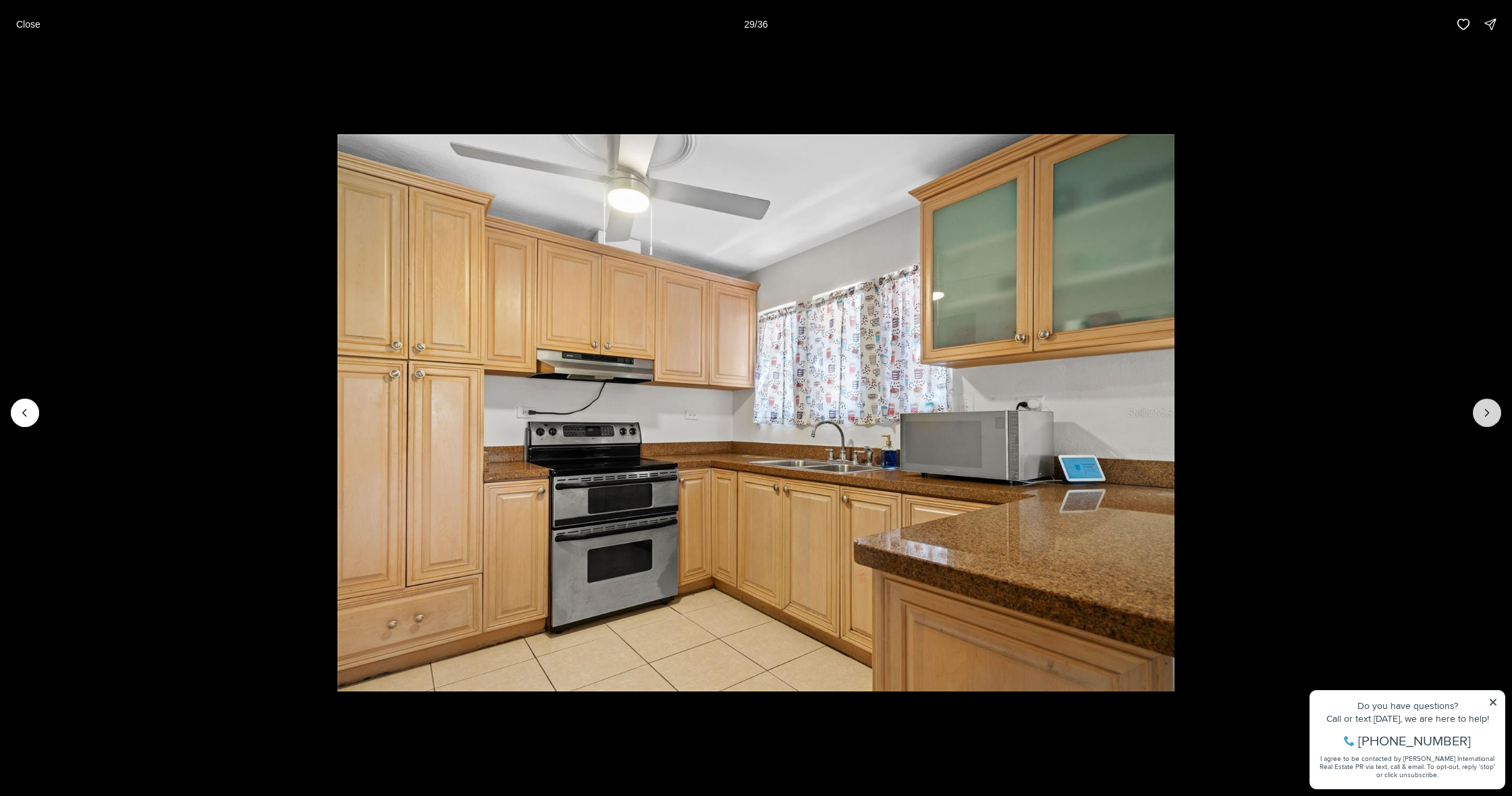
click at [1479, 415] on button "Next slide" at bounding box center [1486, 413] width 28 height 28
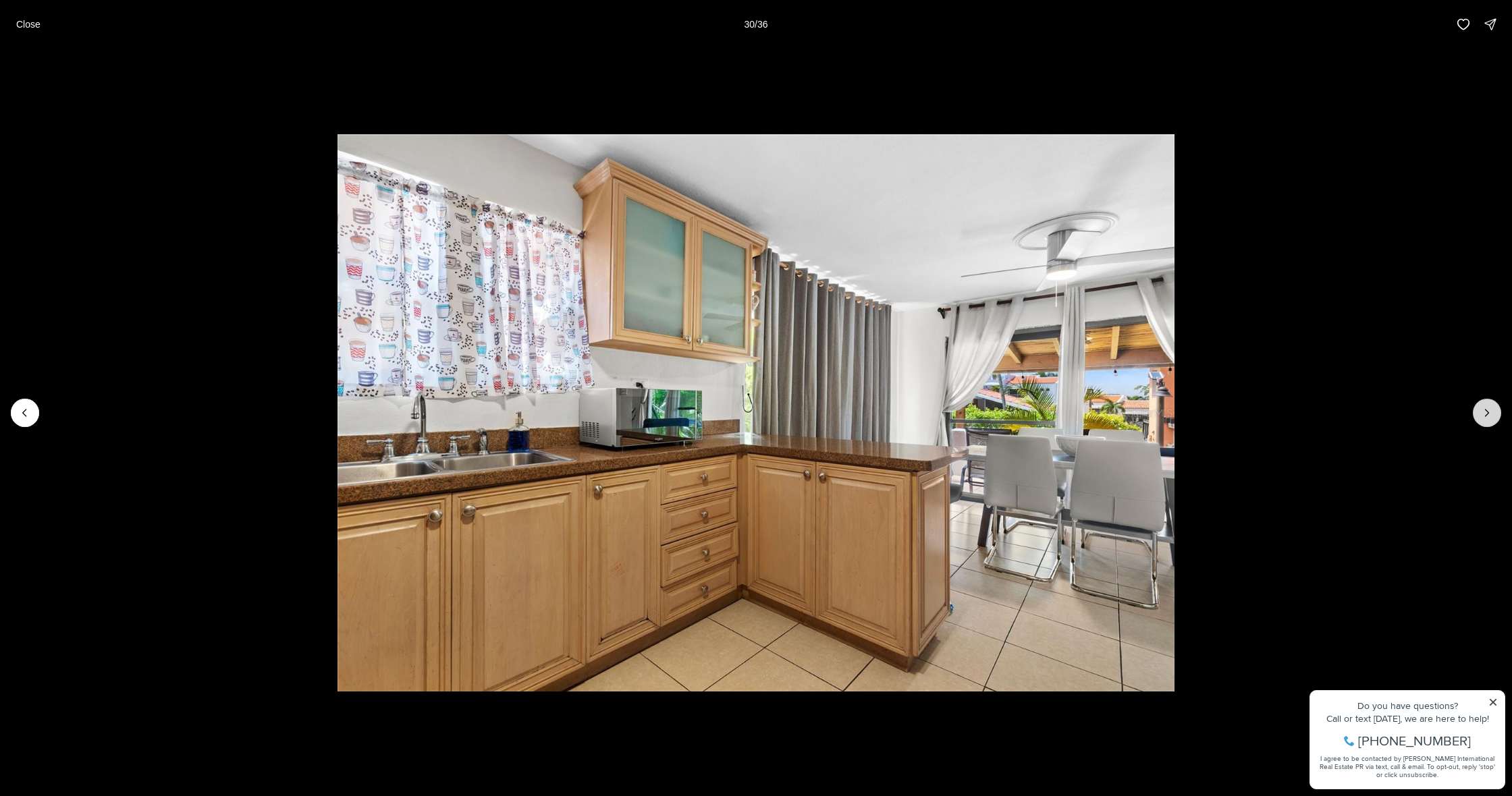
click at [1479, 415] on button "Next slide" at bounding box center [1486, 413] width 28 height 28
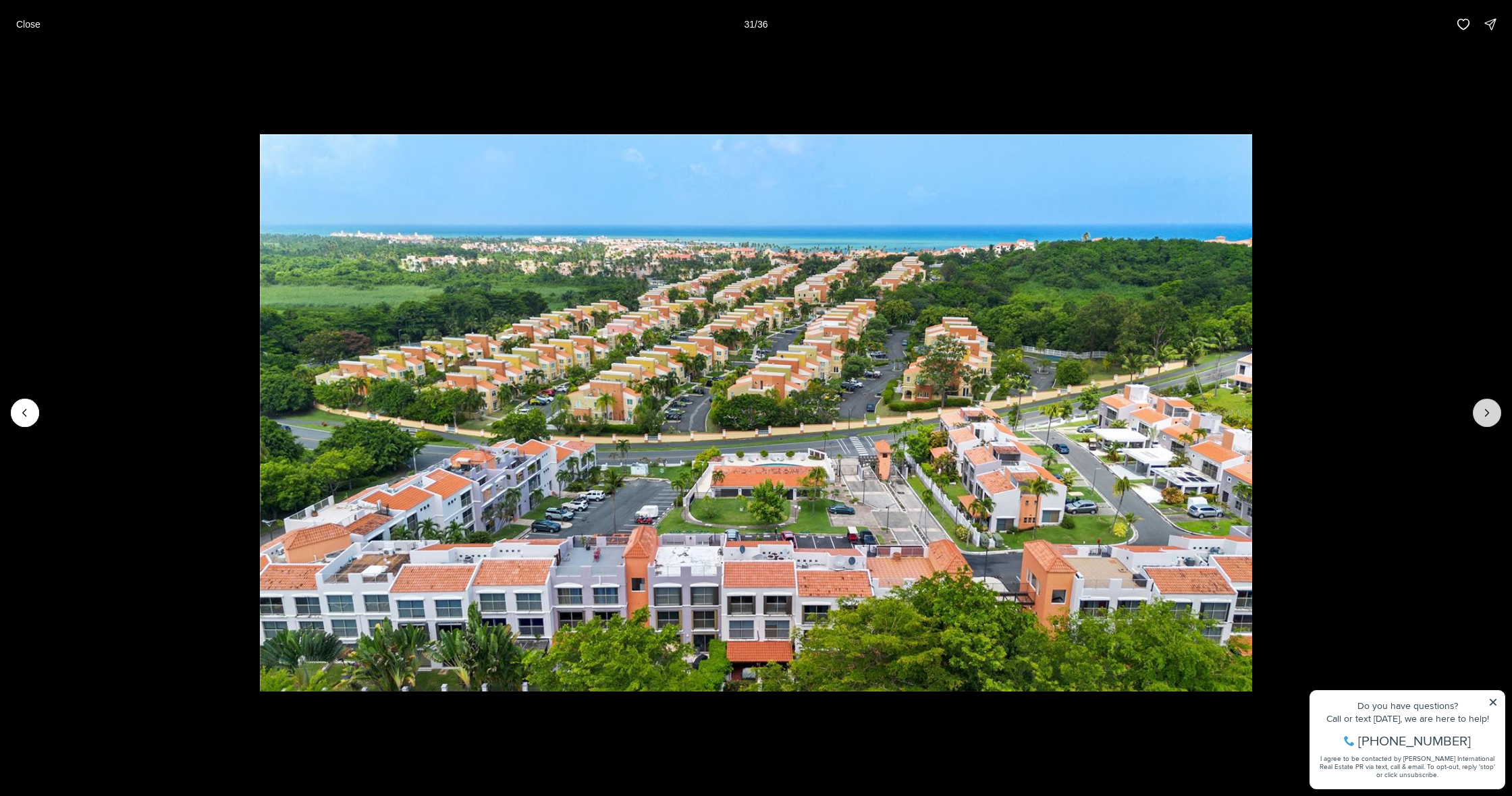
click at [1479, 415] on button "Next slide" at bounding box center [1486, 413] width 28 height 28
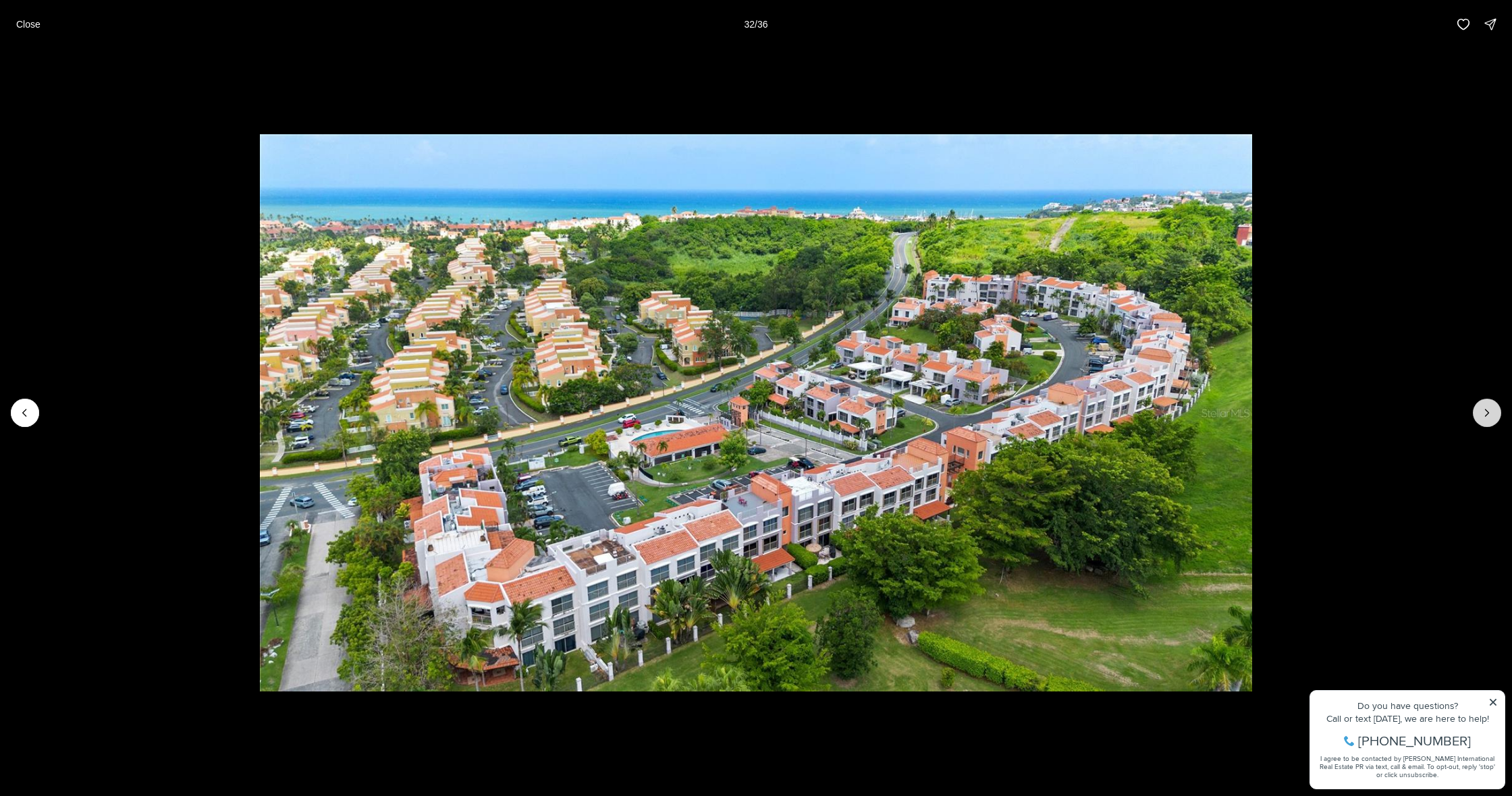
click at [1479, 415] on button "Next slide" at bounding box center [1486, 413] width 28 height 28
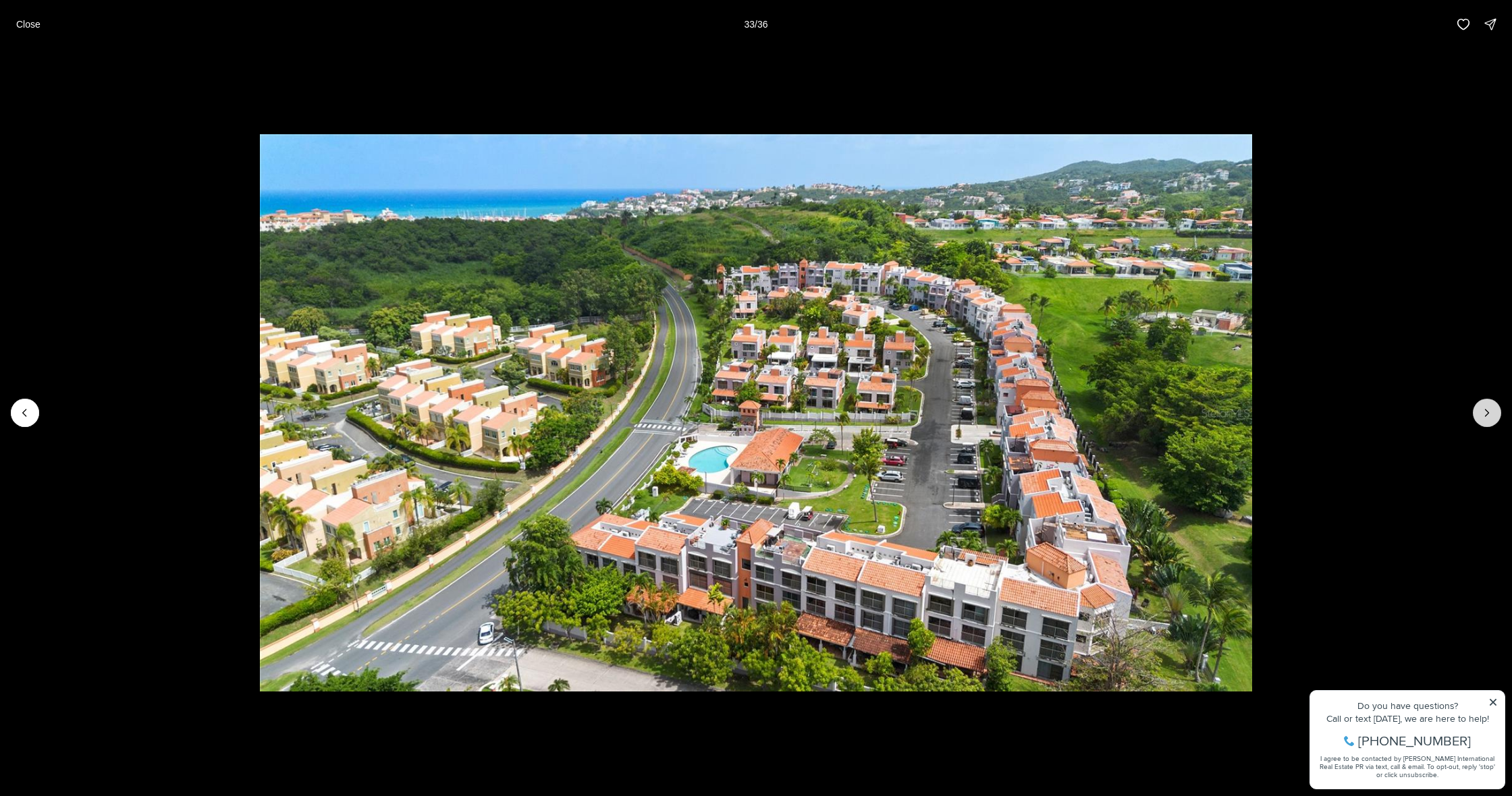
click at [1481, 412] on icon "Next slide" at bounding box center [1486, 413] width 13 height 13
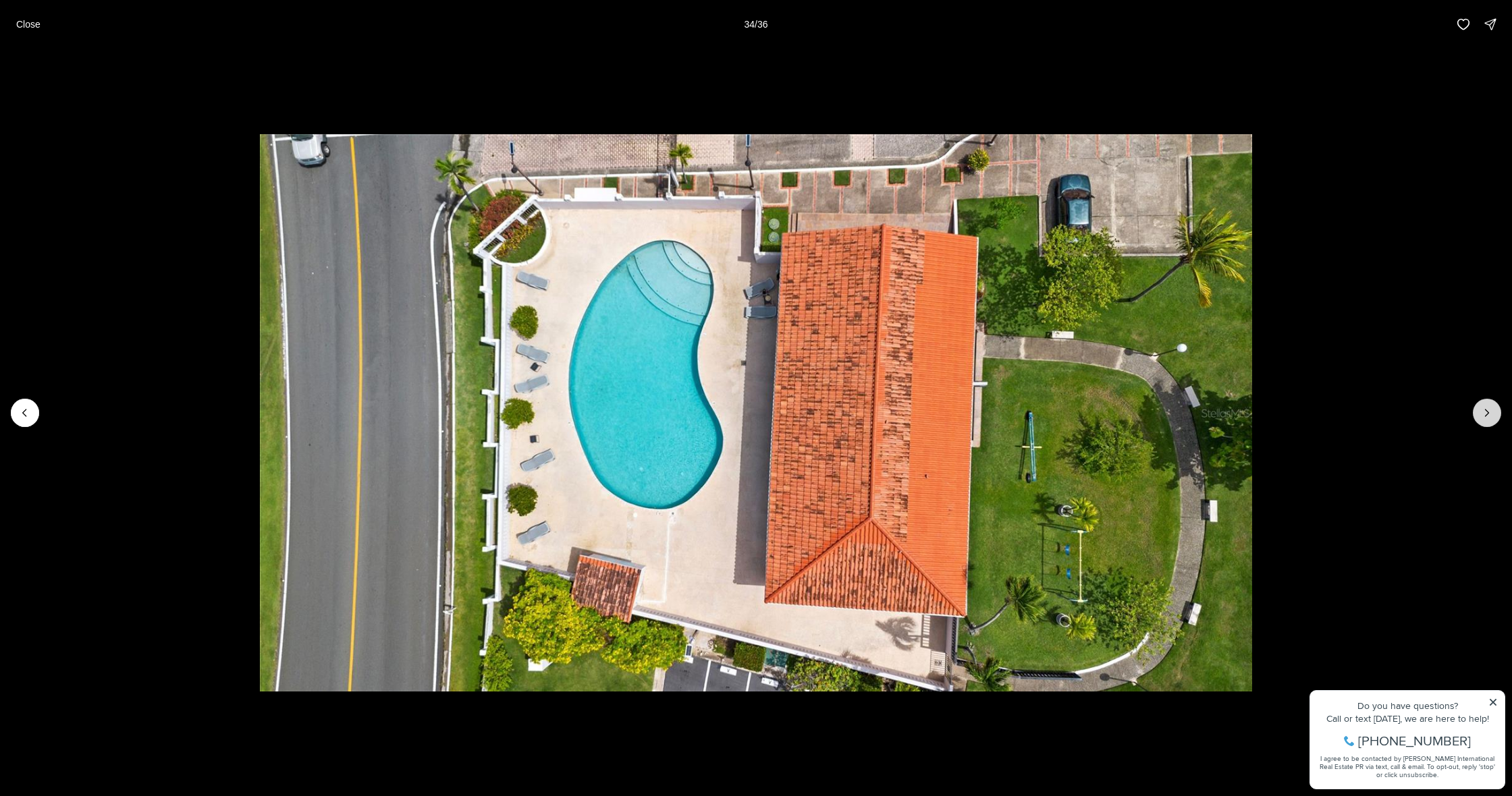
click at [1476, 411] on button "Next slide" at bounding box center [1486, 413] width 28 height 28
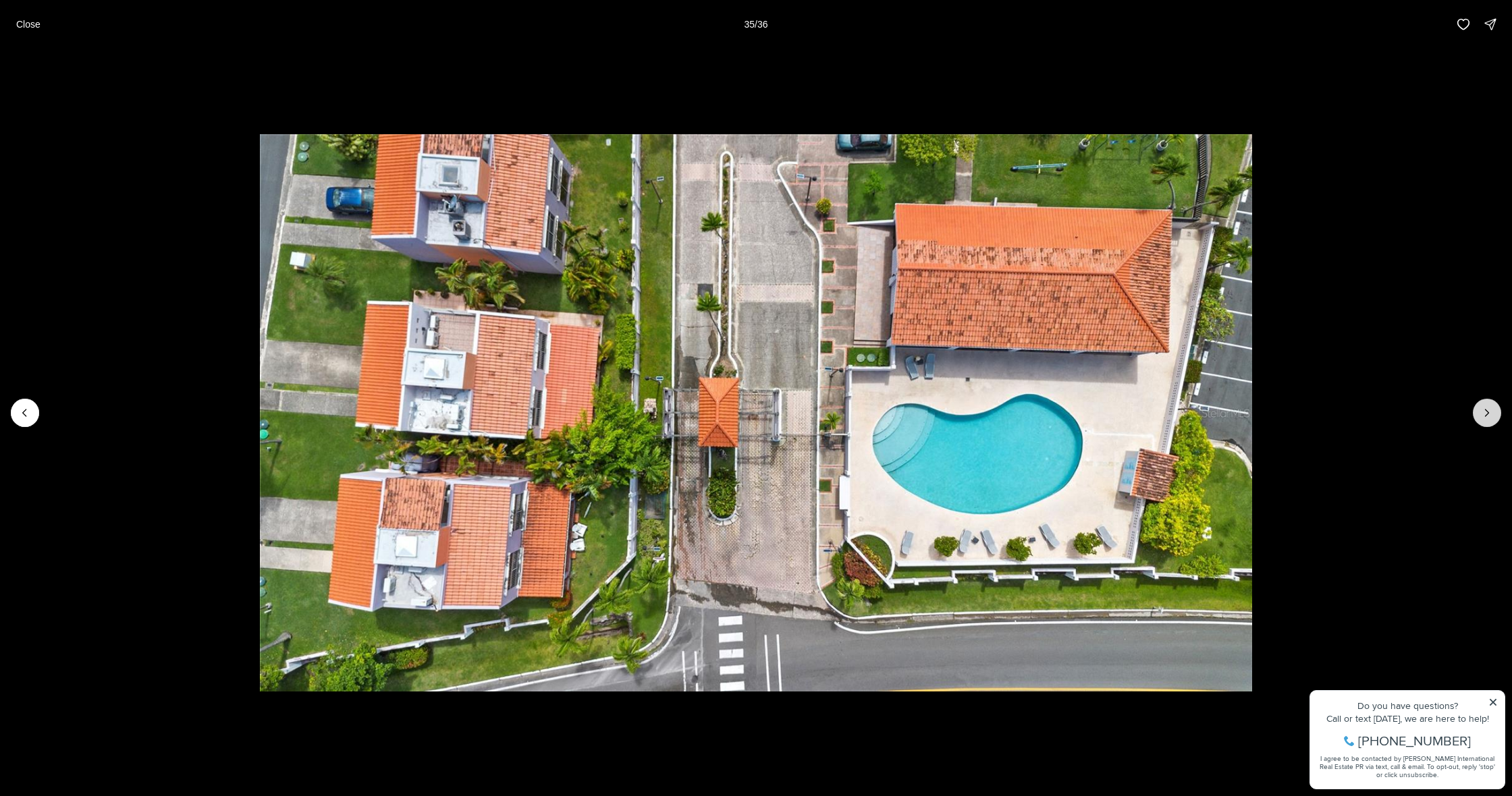
click at [1476, 411] on button "Next slide" at bounding box center [1486, 413] width 28 height 28
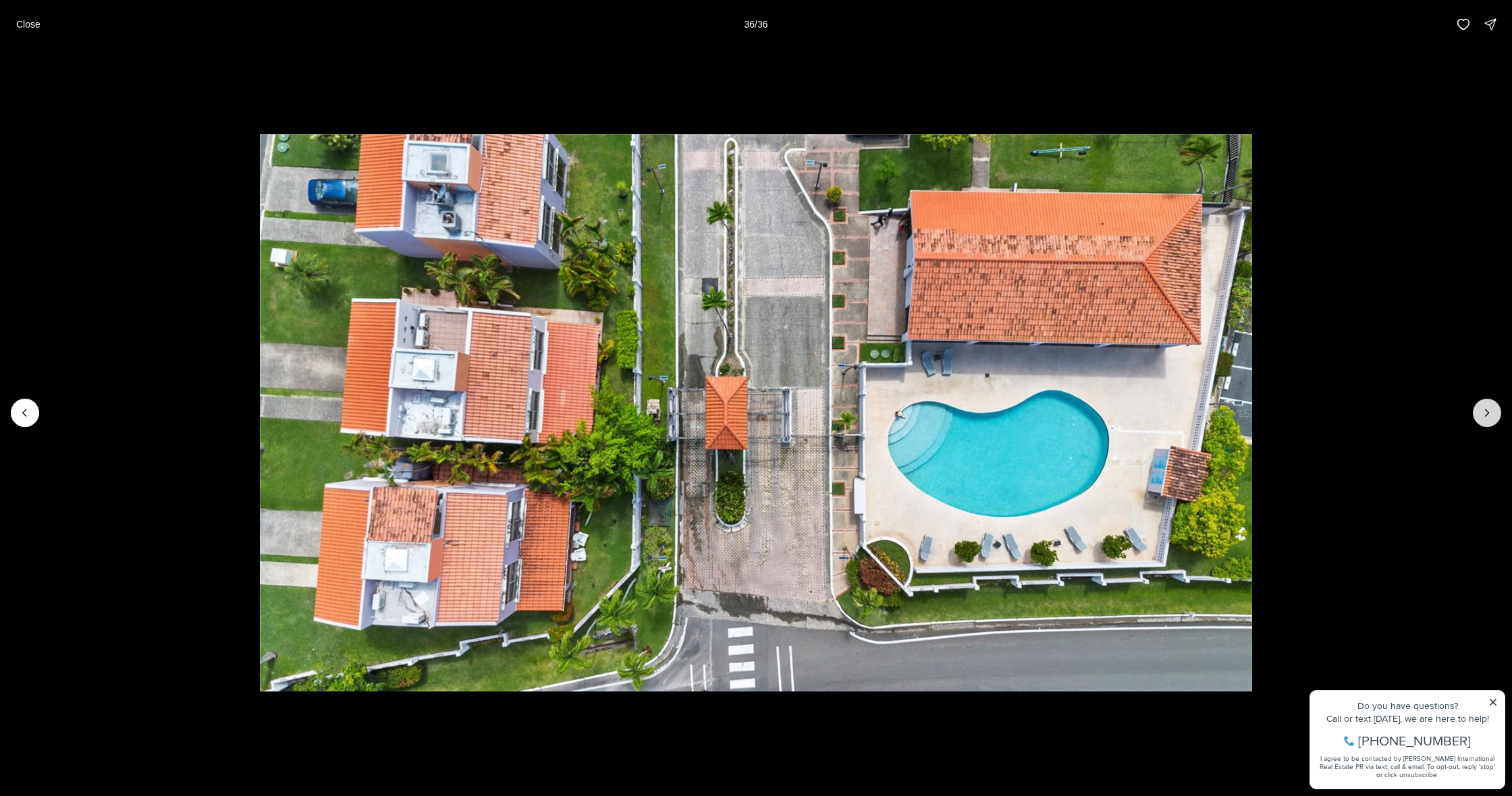
click at [1476, 411] on div at bounding box center [1486, 413] width 28 height 28
click at [1483, 411] on div at bounding box center [1486, 413] width 28 height 28
click at [35, 31] on button "Close" at bounding box center [28, 24] width 41 height 27
